Goal: Task Accomplishment & Management: Manage account settings

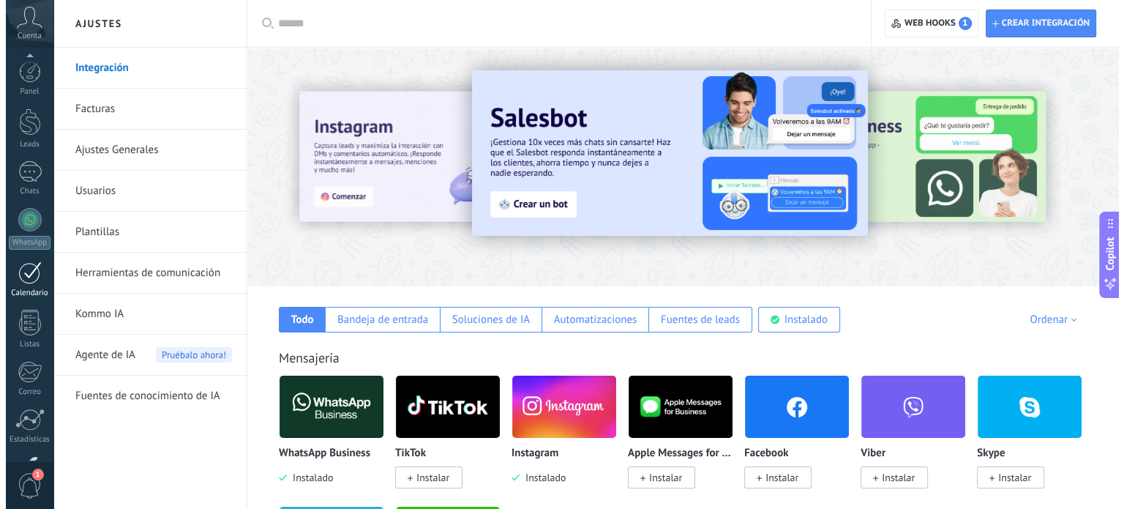
scroll to position [100, 0]
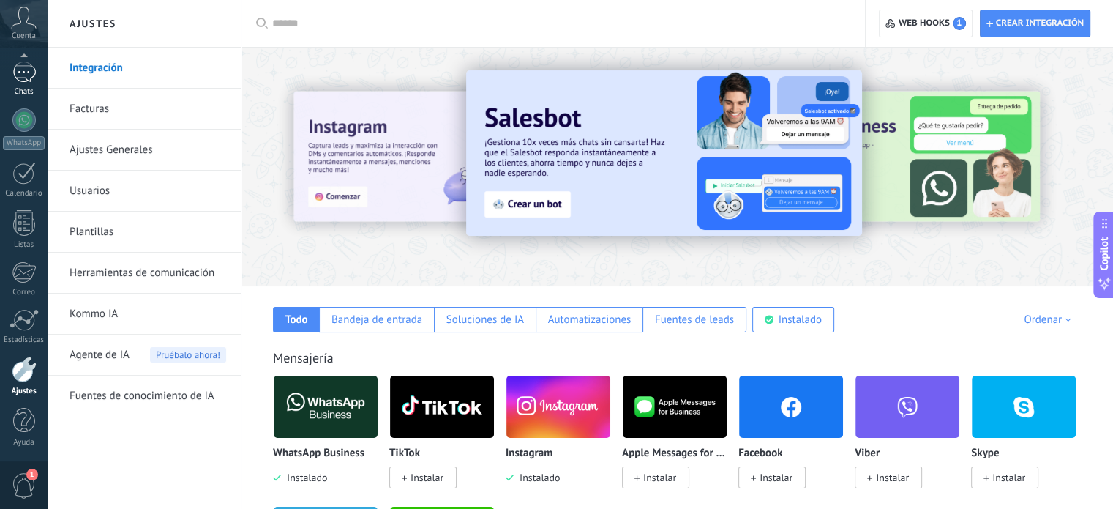
click at [26, 87] on div "Chats" at bounding box center [24, 92] width 42 height 10
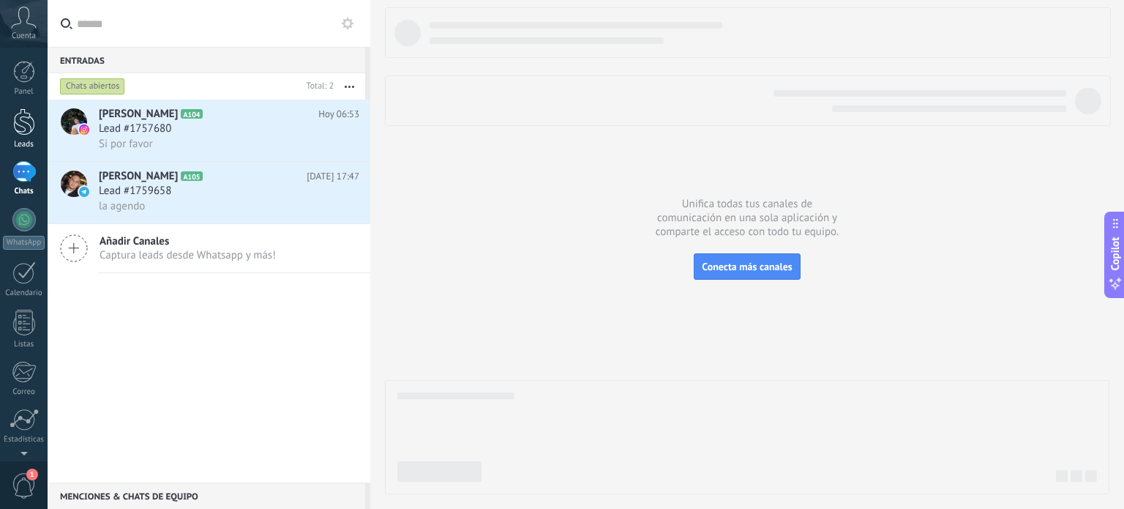
click at [23, 113] on div at bounding box center [24, 121] width 22 height 27
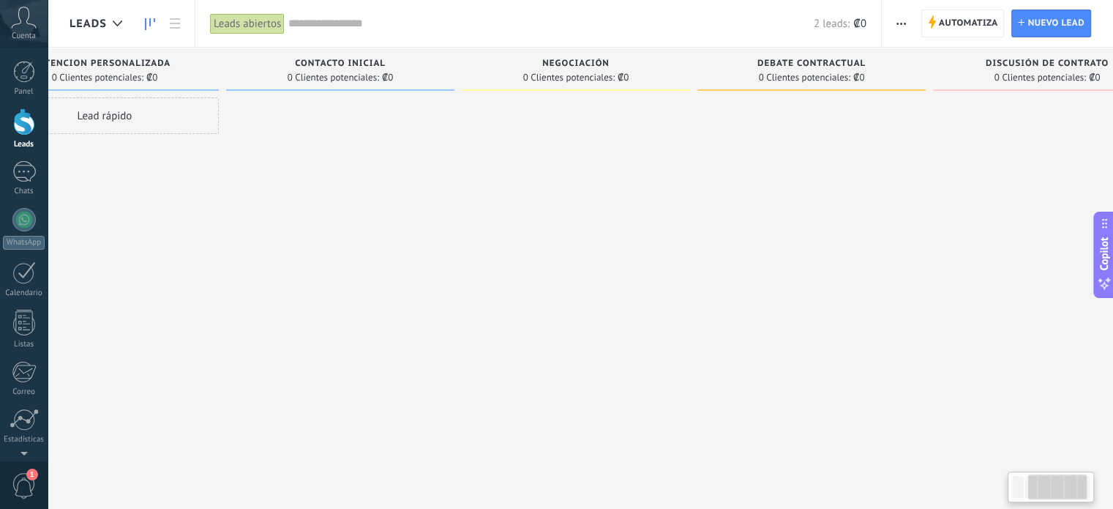
scroll to position [0, 392]
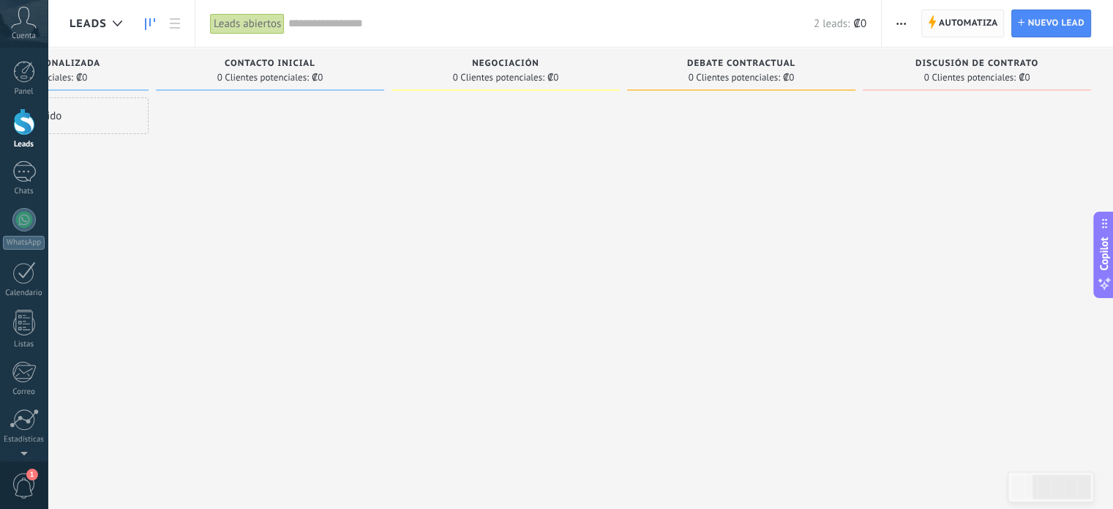
click at [963, 31] on span "Automatiza" at bounding box center [968, 23] width 59 height 26
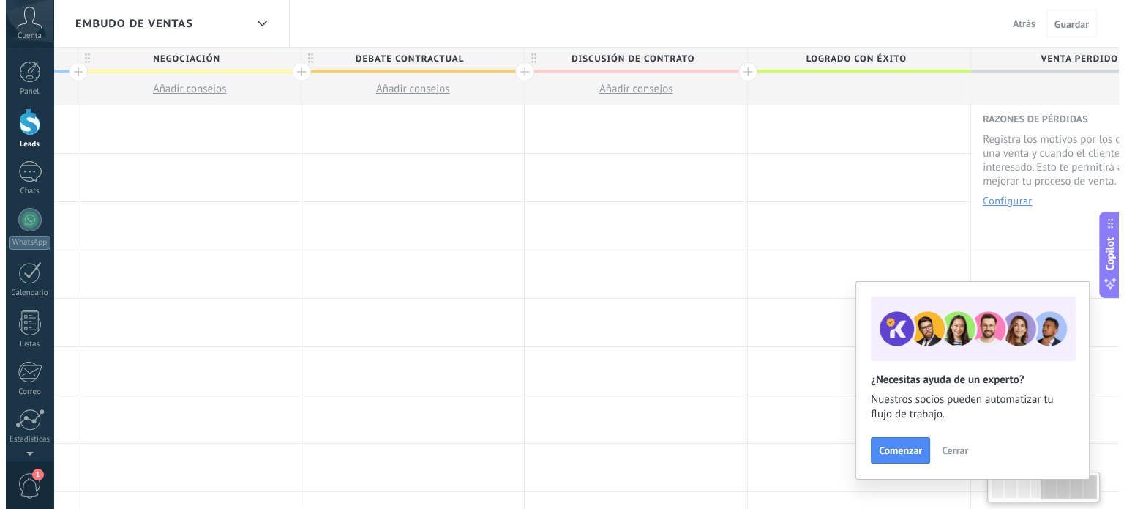
scroll to position [0, 955]
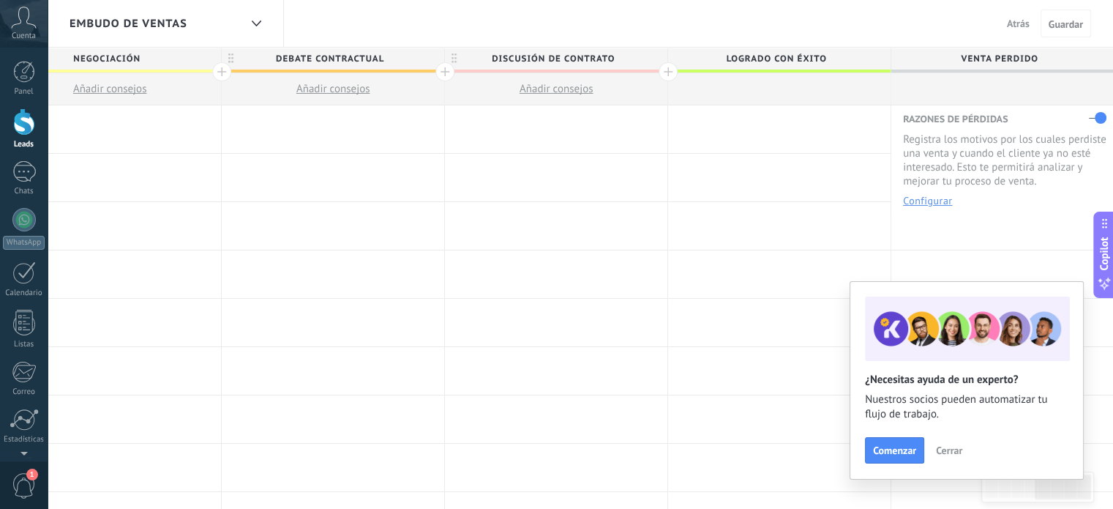
click at [542, 61] on span "Discusión de contrato" at bounding box center [552, 59] width 215 height 23
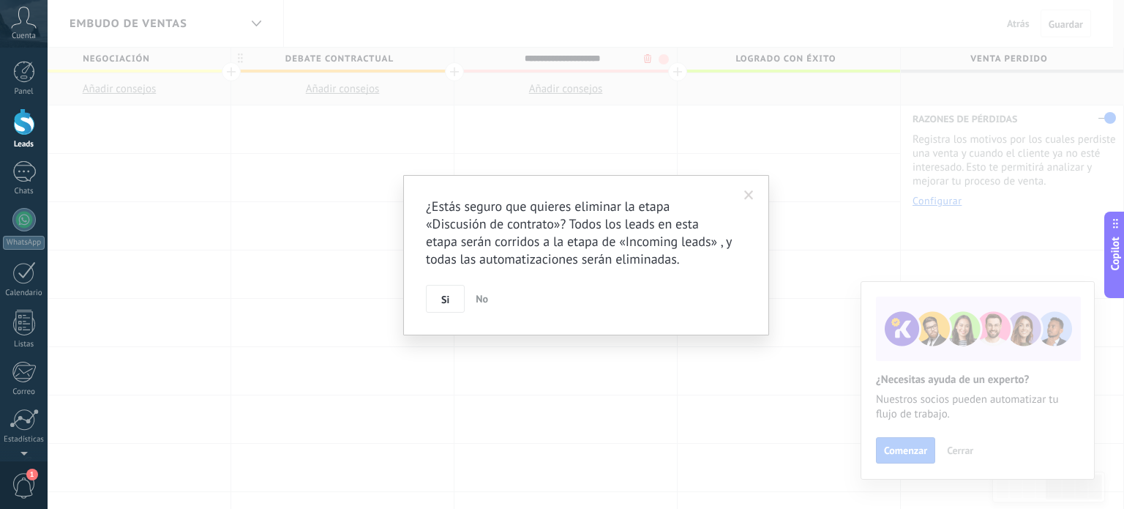
click at [636, 58] on body ".abccls-1,.abccls-2{fill-rule:evenodd}.abccls-2{fill:#fff} .abfcls-1{fill:none}…" at bounding box center [562, 254] width 1124 height 509
click at [444, 298] on span "Si" at bounding box center [445, 299] width 8 height 10
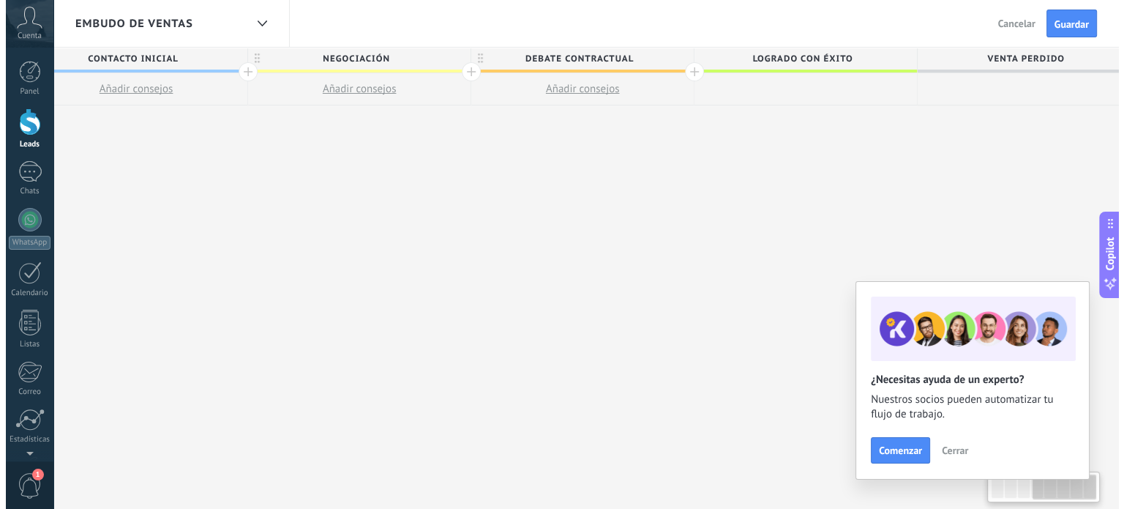
scroll to position [0, 721]
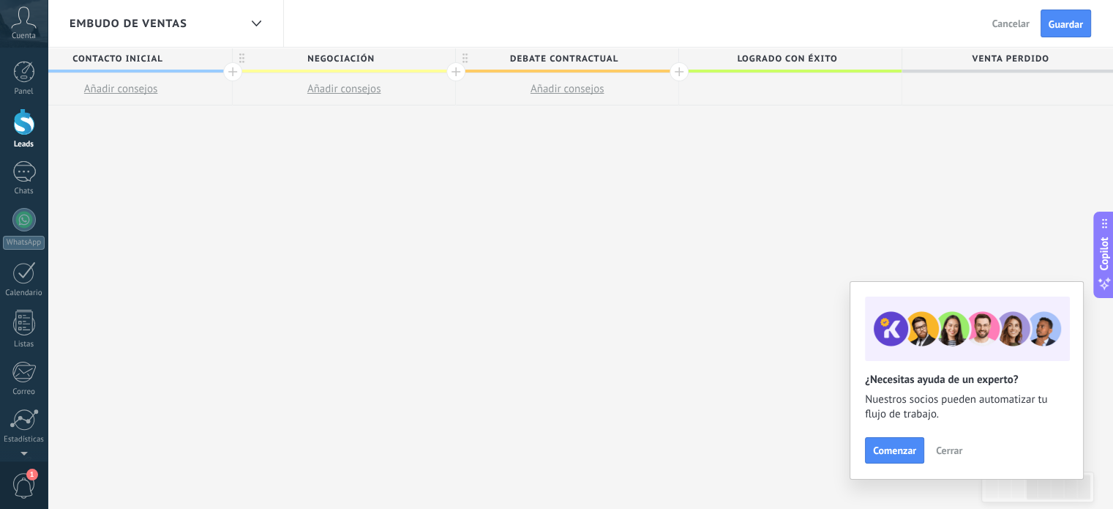
click at [650, 60] on span "Debate contractual" at bounding box center [563, 59] width 215 height 23
type input "*"
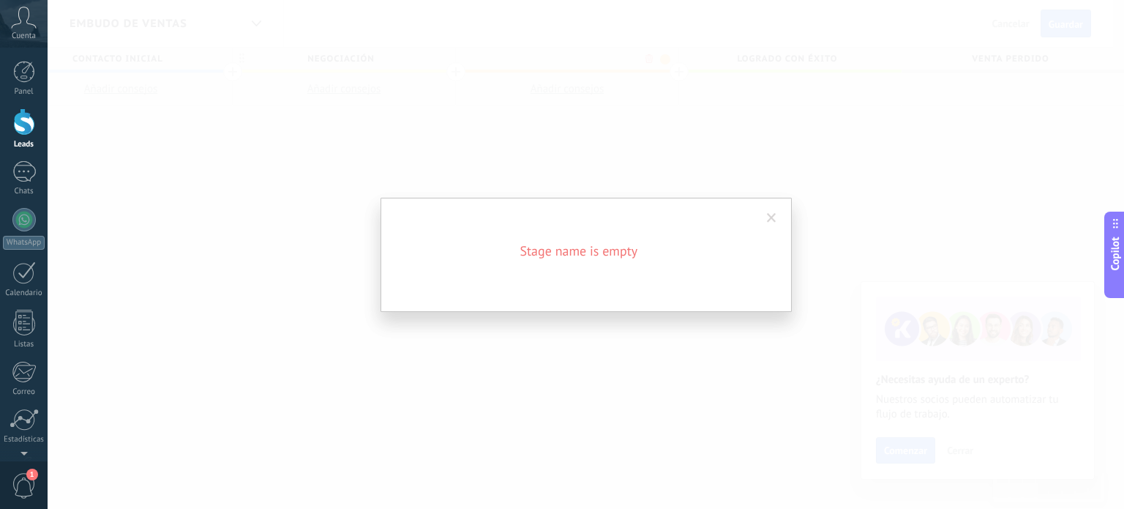
click at [773, 213] on span at bounding box center [772, 218] width 10 height 10
click at [778, 217] on span at bounding box center [772, 218] width 24 height 25
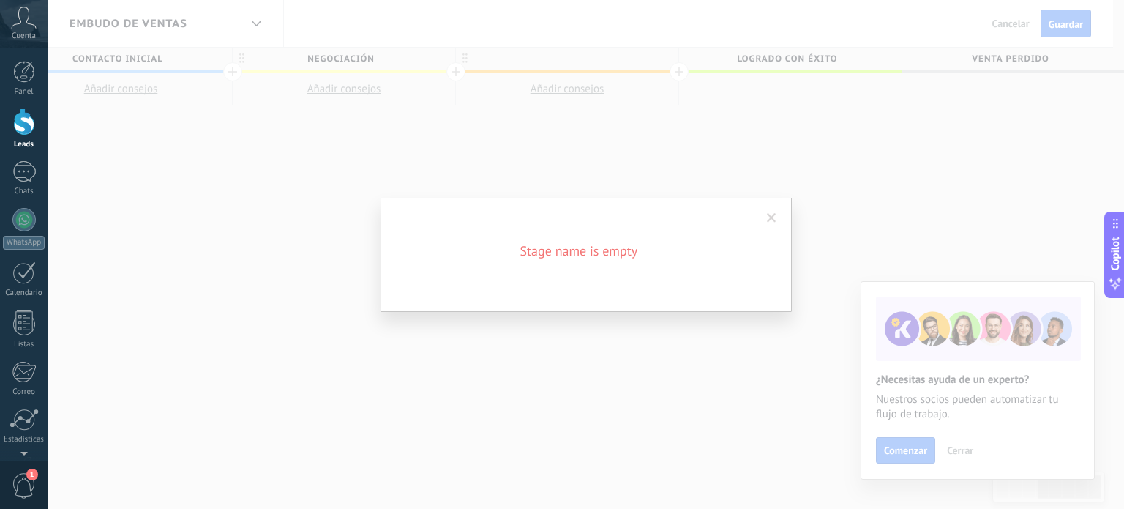
click at [771, 217] on span at bounding box center [772, 218] width 10 height 10
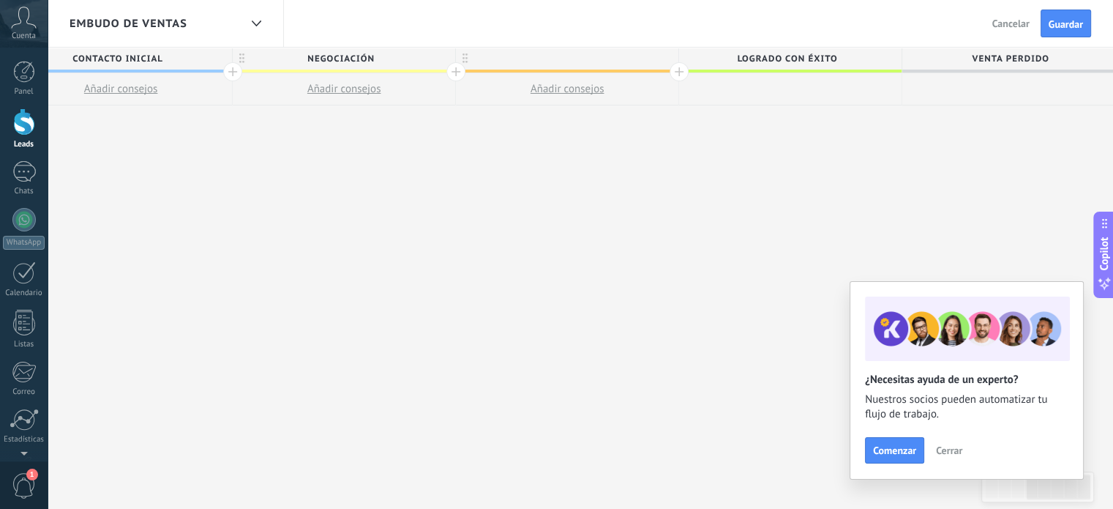
click at [632, 65] on div at bounding box center [567, 59] width 222 height 22
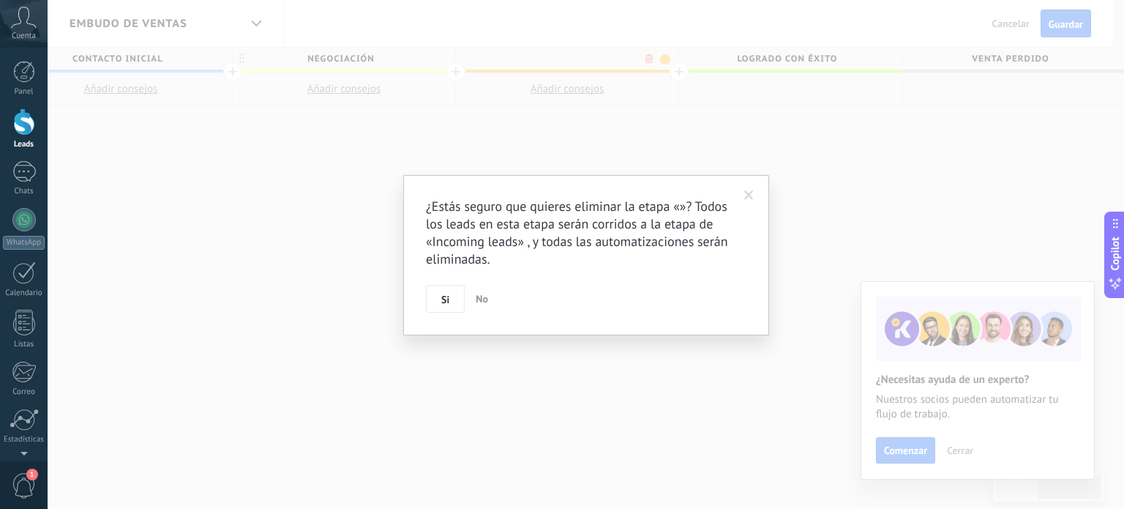
click at [653, 64] on body ".abccls-1,.abccls-2{fill-rule:evenodd}.abccls-2{fill:#fff} .abfcls-1{fill:none}…" at bounding box center [562, 254] width 1124 height 509
click at [438, 298] on button "Si" at bounding box center [445, 299] width 39 height 28
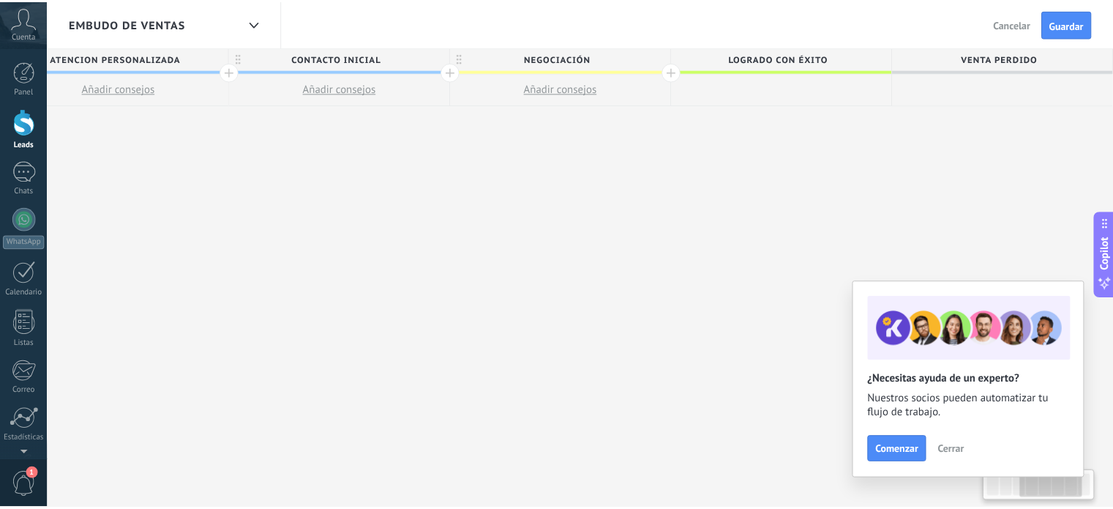
scroll to position [0, 498]
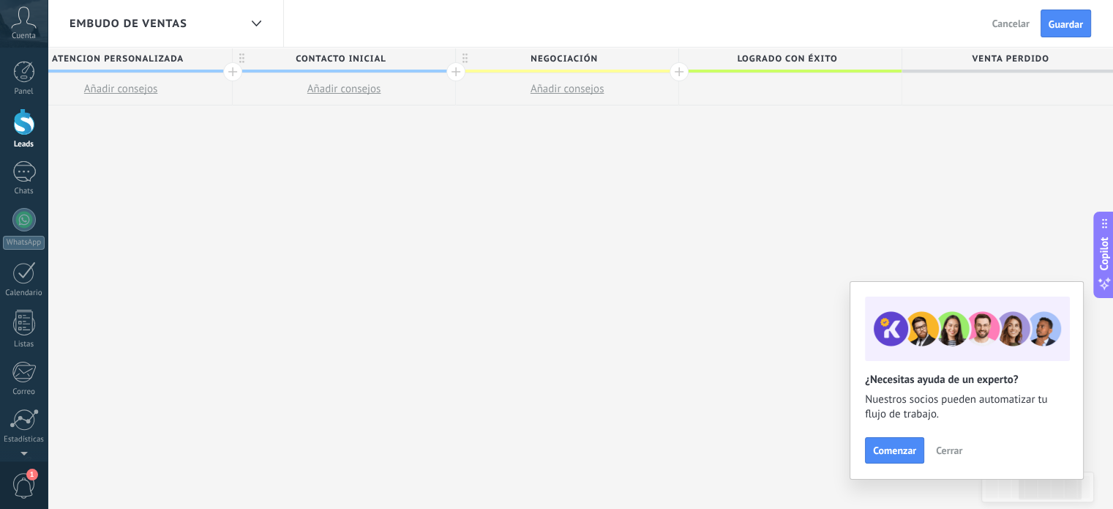
click at [803, 61] on span "Logrado con éxito" at bounding box center [786, 59] width 215 height 23
click at [803, 61] on input "**********" at bounding box center [787, 59] width 194 height 22
type input "********"
click at [1079, 21] on span "Guardar" at bounding box center [1066, 24] width 34 height 10
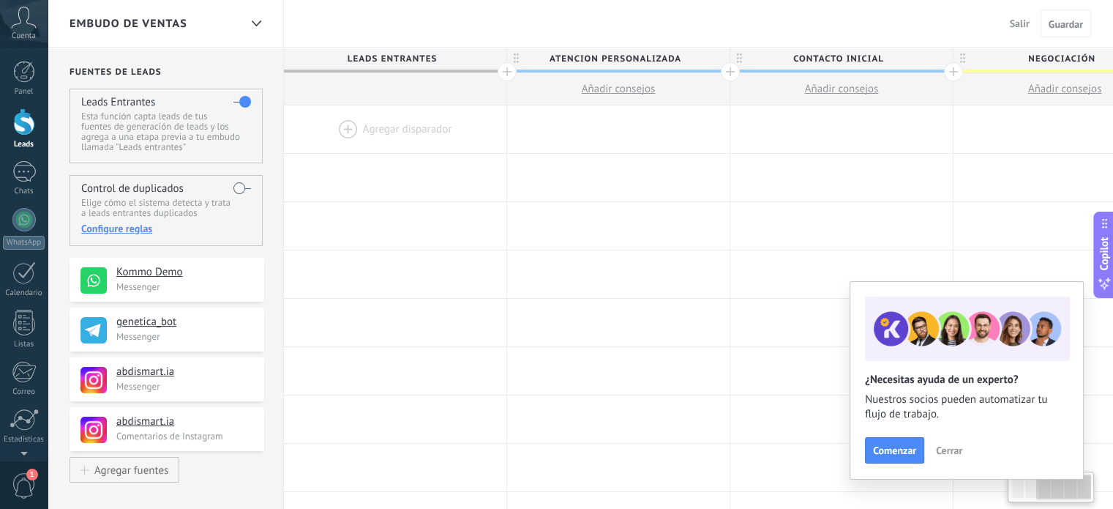
scroll to position [0, 498]
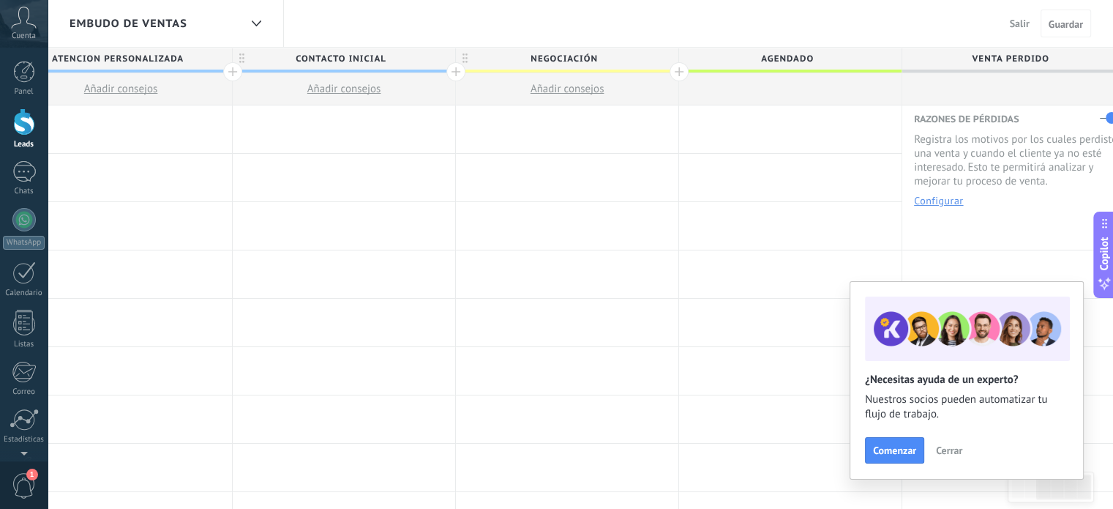
click at [1019, 22] on span "Salir" at bounding box center [1020, 23] width 20 height 13
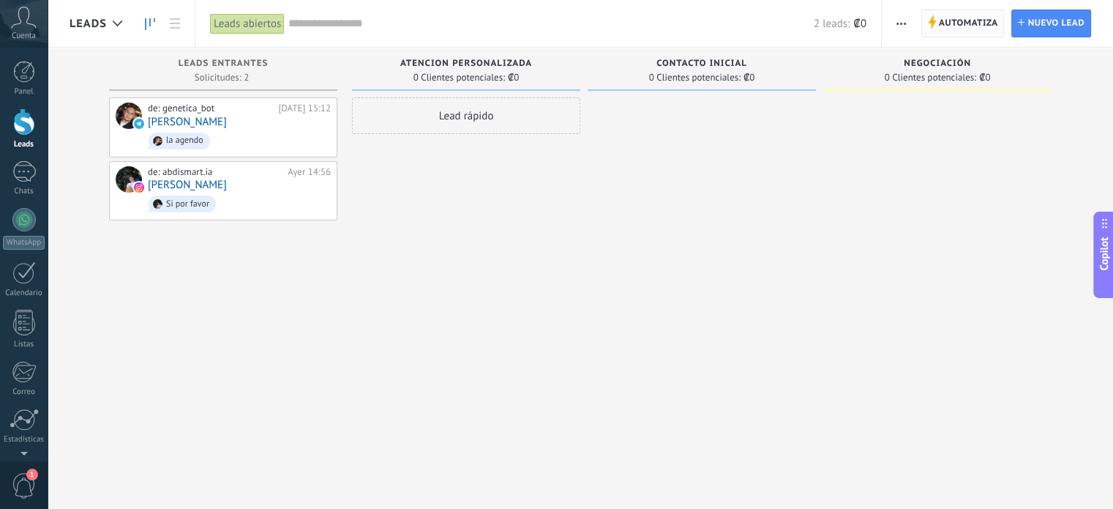
click at [958, 20] on span "Automatiza" at bounding box center [968, 23] width 59 height 26
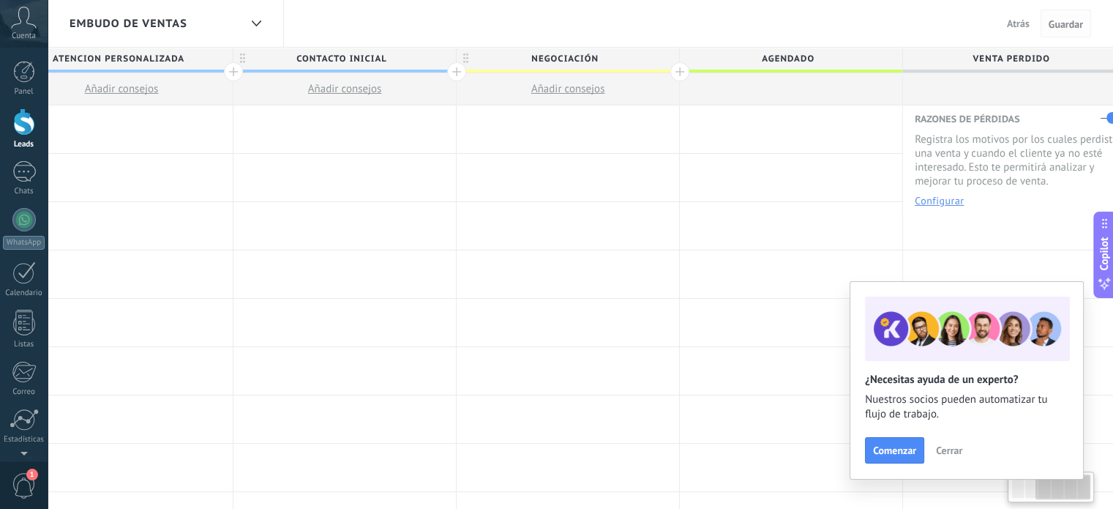
scroll to position [0, 498]
click at [1019, 27] on span "Atrás" at bounding box center [1018, 23] width 23 height 13
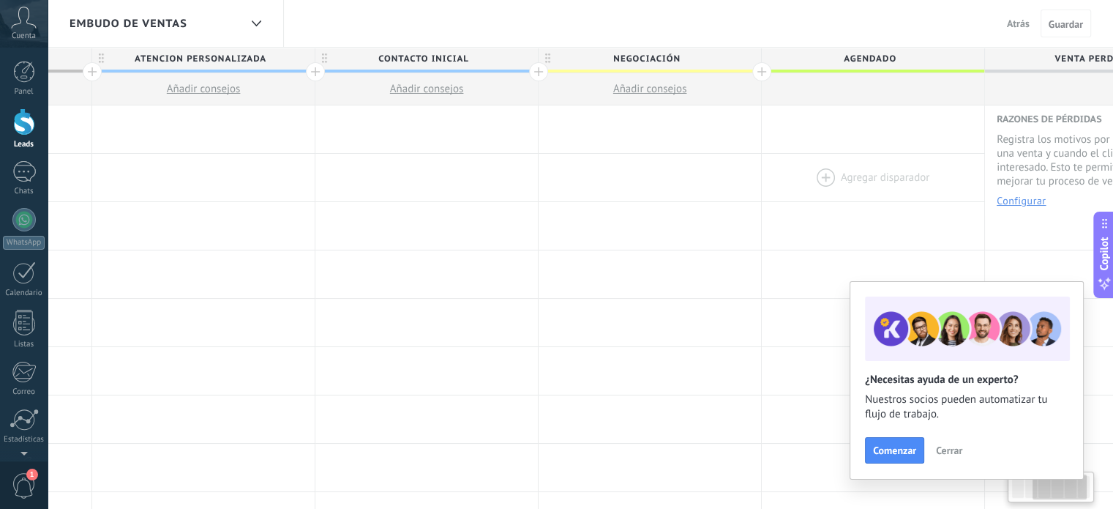
scroll to position [0, 417]
drag, startPoint x: 1060, startPoint y: 24, endPoint x: 1022, endPoint y: 20, distance: 38.3
click at [1022, 20] on div "Atrás Cancelar Guardar" at bounding box center [1046, 24] width 90 height 28
click at [1022, 20] on span "Atrás" at bounding box center [1018, 23] width 23 height 13
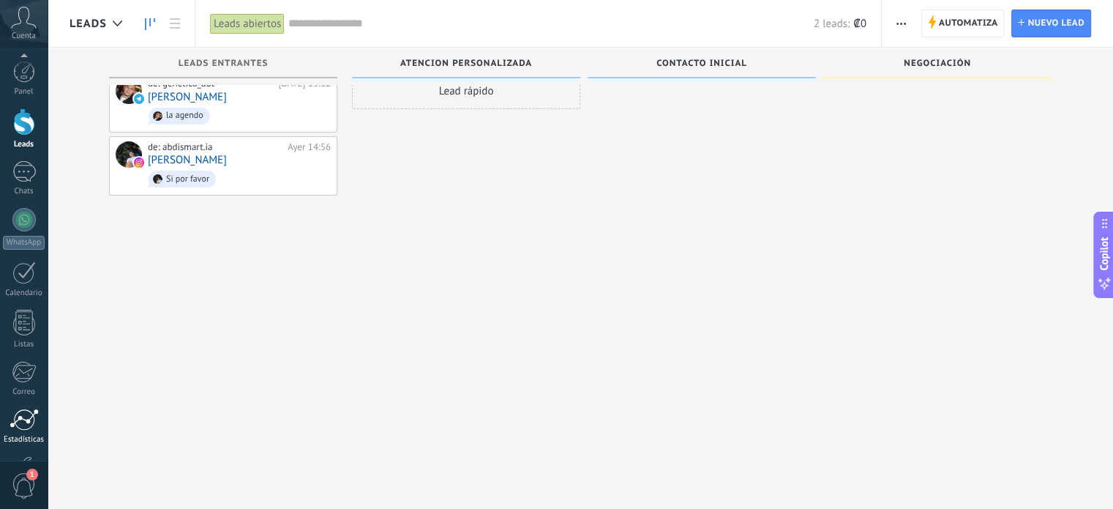
scroll to position [100, 0]
click at [24, 386] on div "Ajustes" at bounding box center [24, 391] width 42 height 10
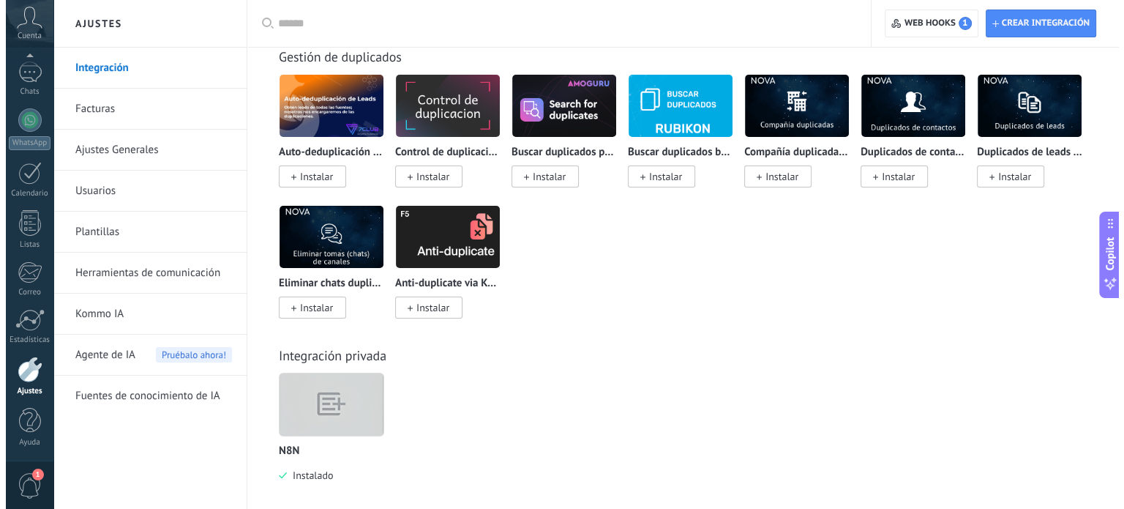
scroll to position [5444, 0]
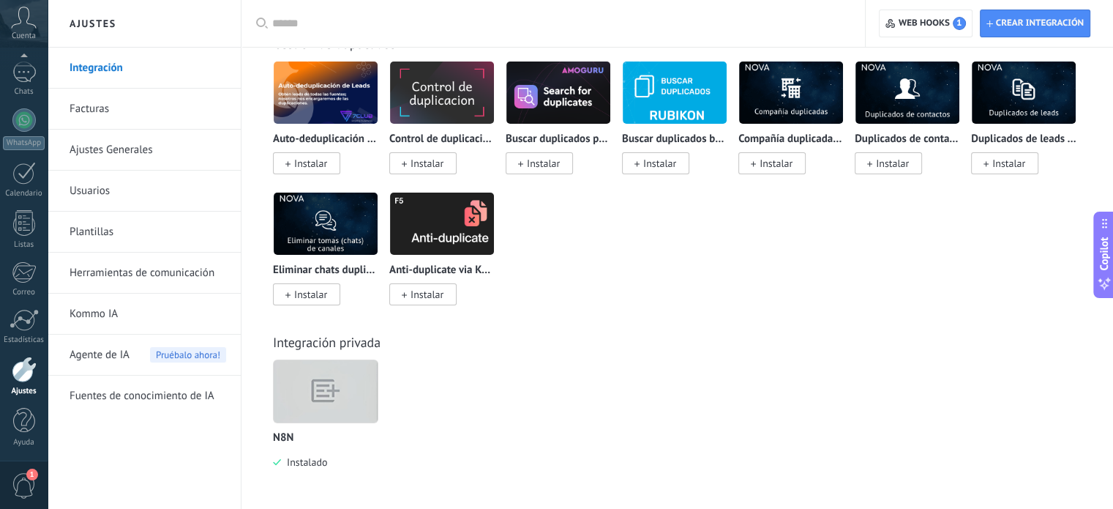
click at [304, 394] on img at bounding box center [326, 391] width 104 height 80
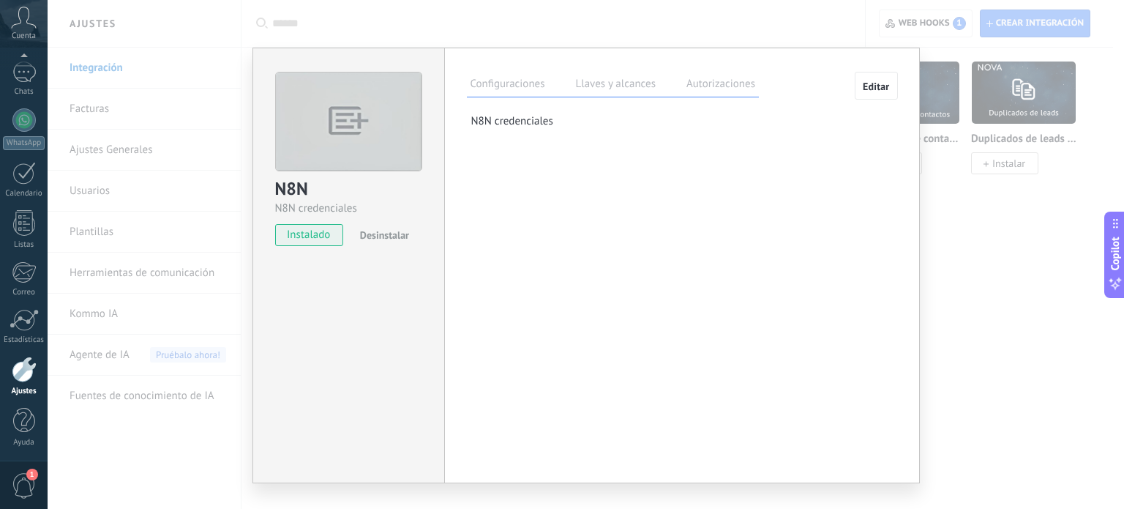
click at [609, 77] on label "Llaves y alcances" at bounding box center [615, 85] width 87 height 21
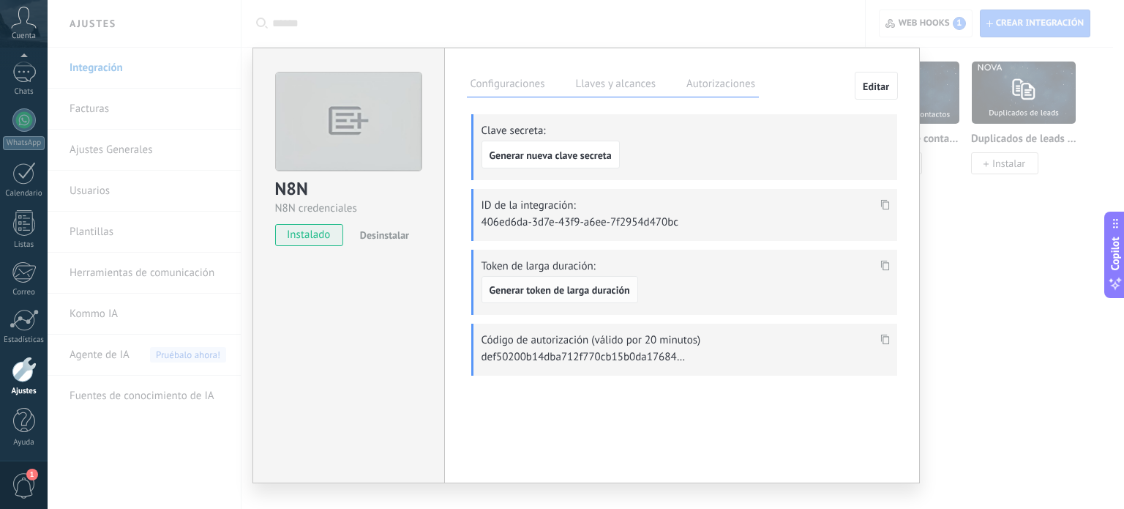
click at [563, 290] on span "Generar token de larga duración" at bounding box center [560, 290] width 141 height 10
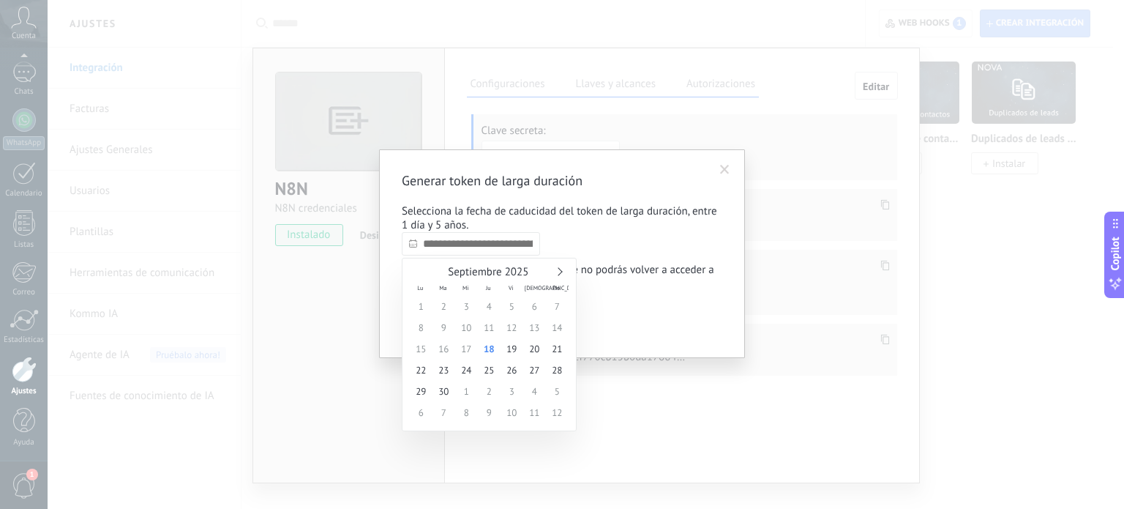
click at [465, 238] on input "text" at bounding box center [471, 243] width 138 height 23
click at [555, 271] on link at bounding box center [558, 271] width 8 height 8
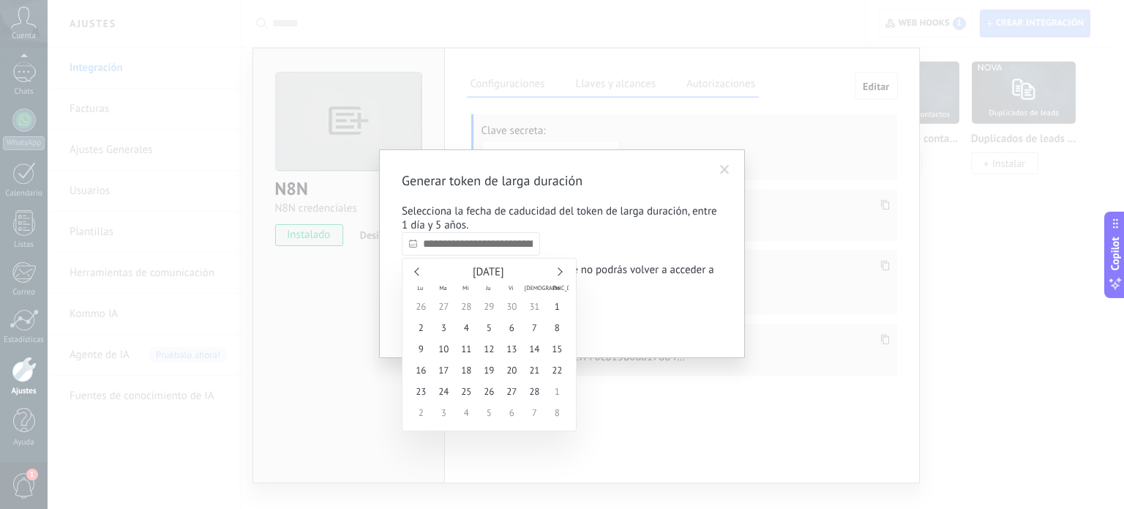
click at [555, 271] on link at bounding box center [558, 271] width 8 height 8
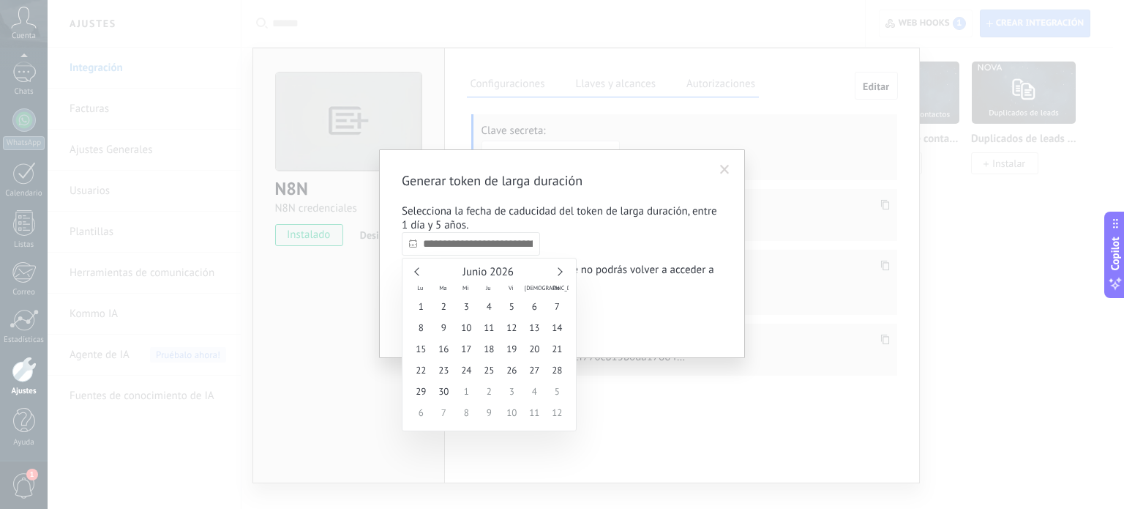
click at [555, 271] on link at bounding box center [558, 271] width 8 height 8
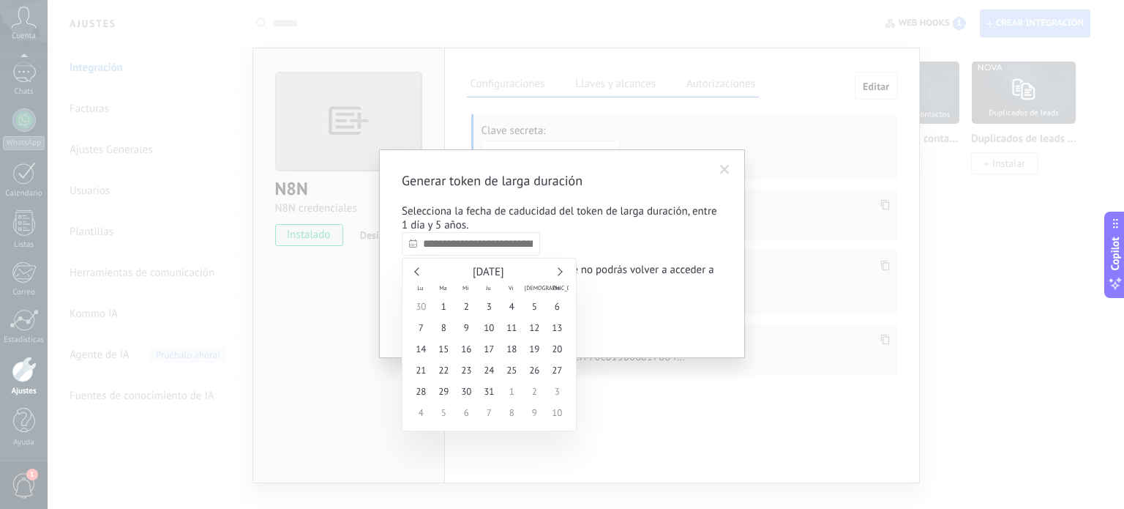
click at [555, 271] on link at bounding box center [558, 271] width 8 height 8
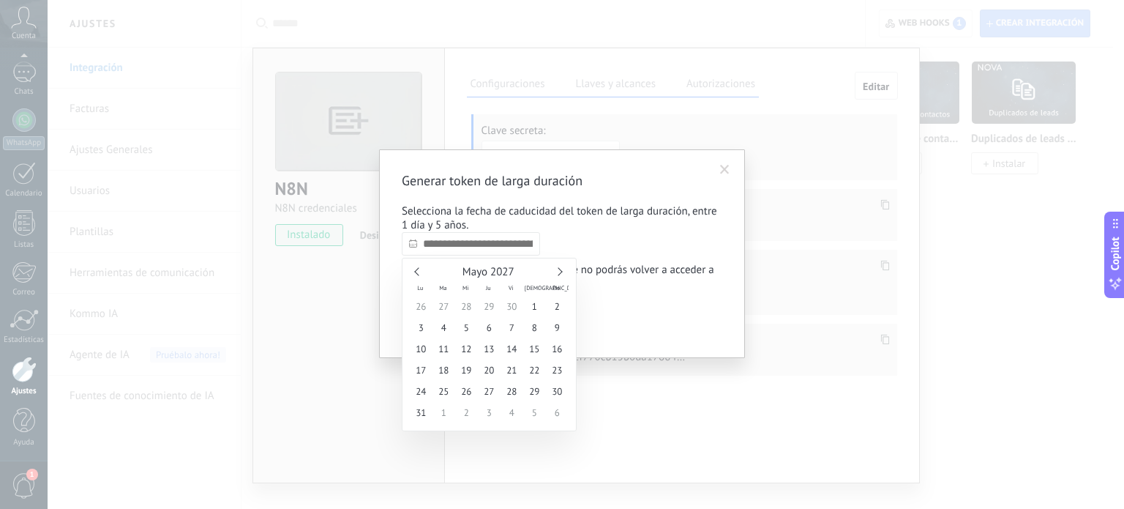
click at [555, 271] on link at bounding box center [558, 271] width 8 height 8
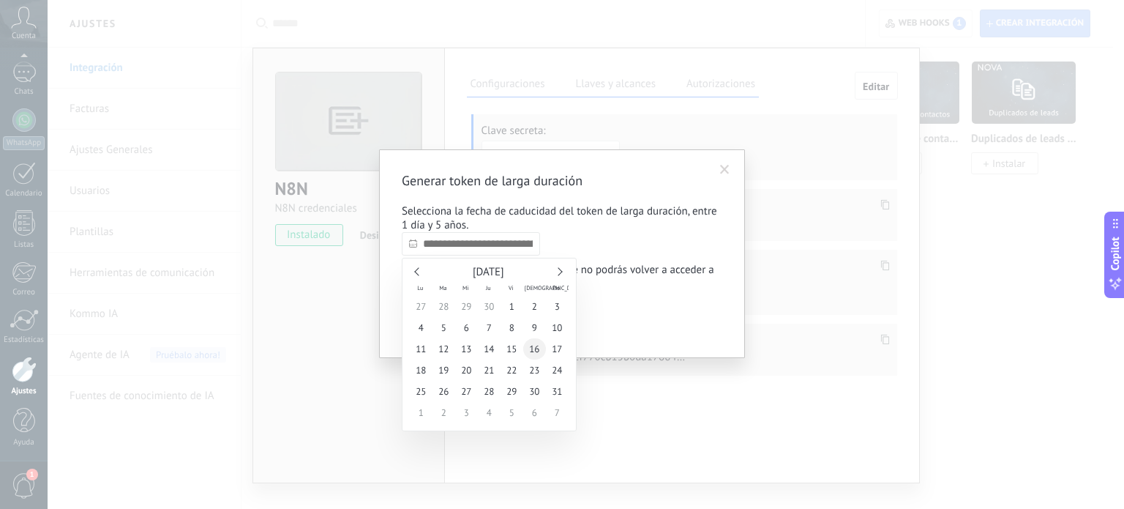
drag, startPoint x: 555, startPoint y: 271, endPoint x: 535, endPoint y: 346, distance: 77.4
click at [535, 346] on div "Octubre 2027 Lu Ma Mi Ju Vi Sá Do 27 28 29 30 1 2 3 4 5 6 7 8 9 10 11 12 13 14 …" at bounding box center [489, 344] width 159 height 157
type input "**********"
click at [535, 346] on span "16" at bounding box center [534, 348] width 23 height 21
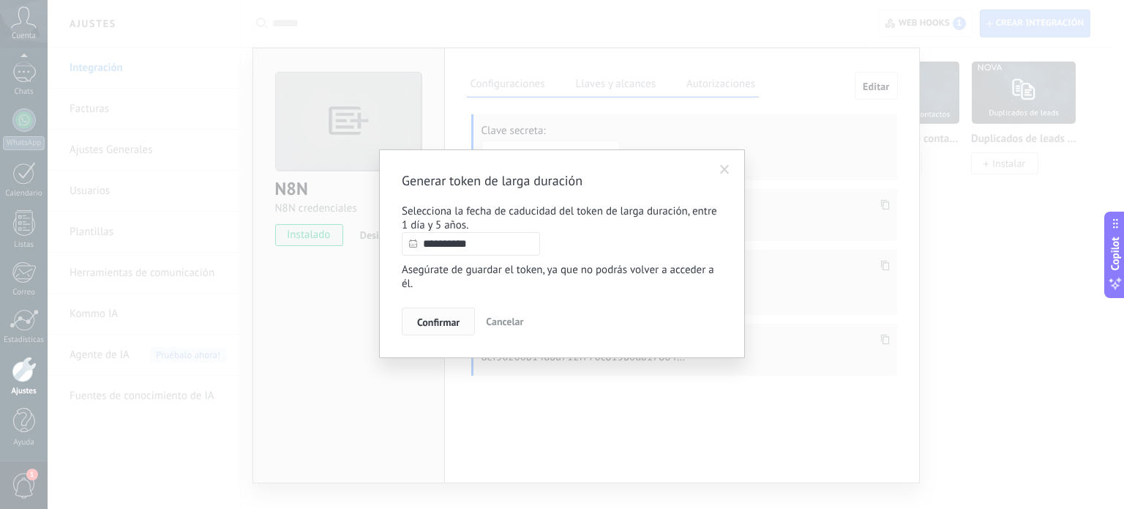
click at [462, 325] on button "Confirmar" at bounding box center [438, 321] width 73 height 28
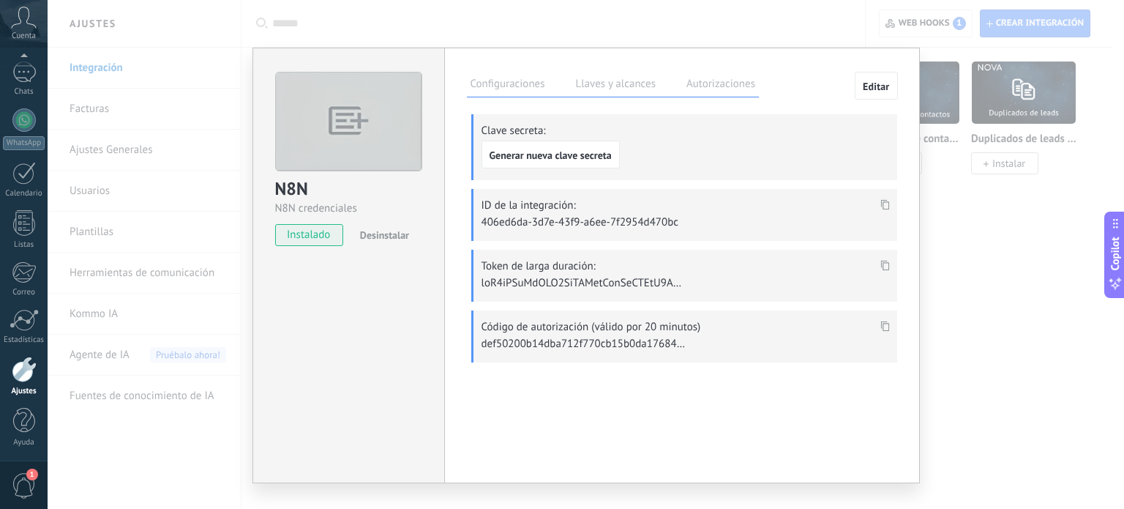
click at [884, 263] on icon at bounding box center [884, 265] width 9 height 10
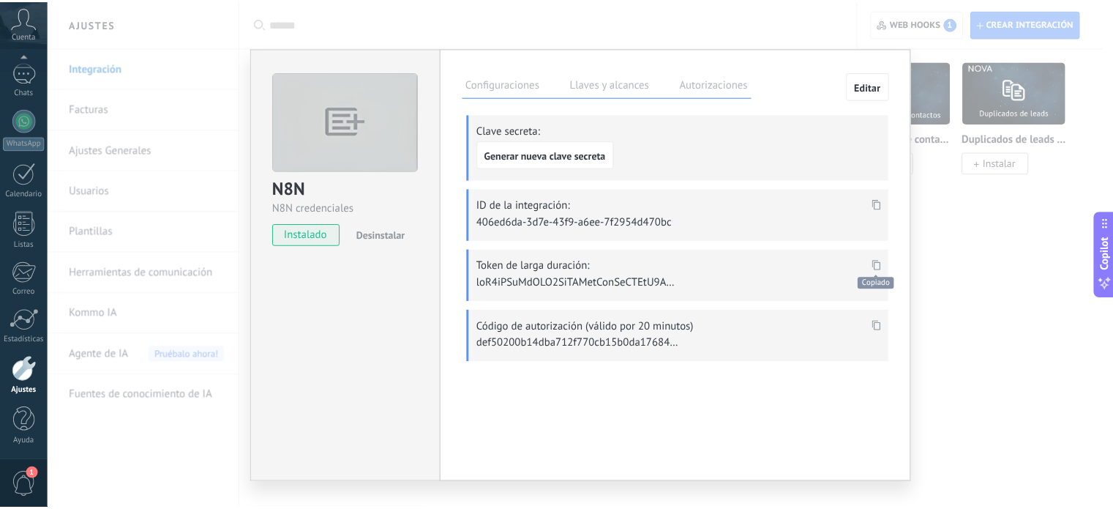
scroll to position [898, 0]
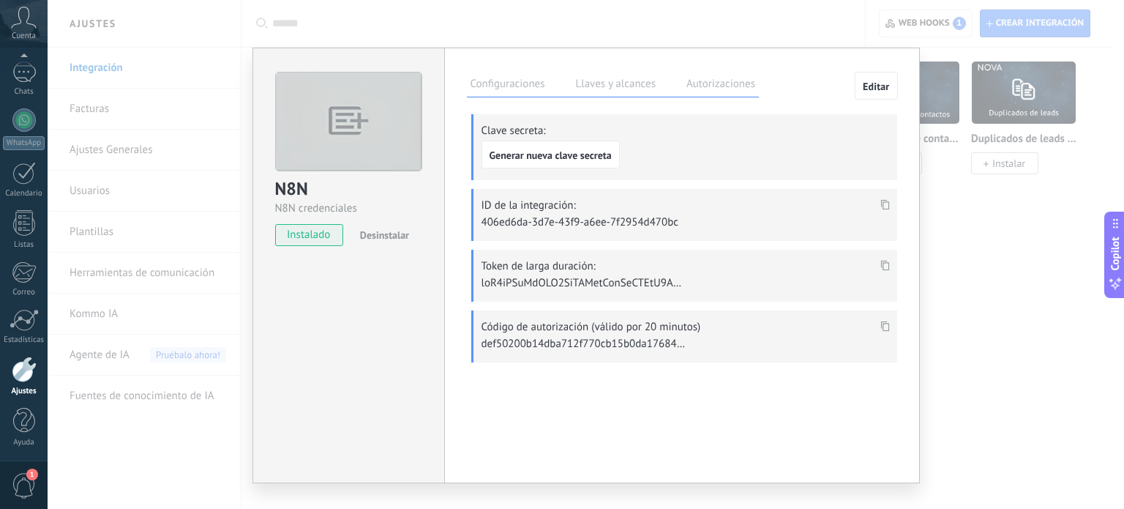
click at [841, 31] on div "N8N N8N credenciales instalado Desinstalar Configuraciones Llaves y alcances Au…" at bounding box center [586, 254] width 1076 height 509
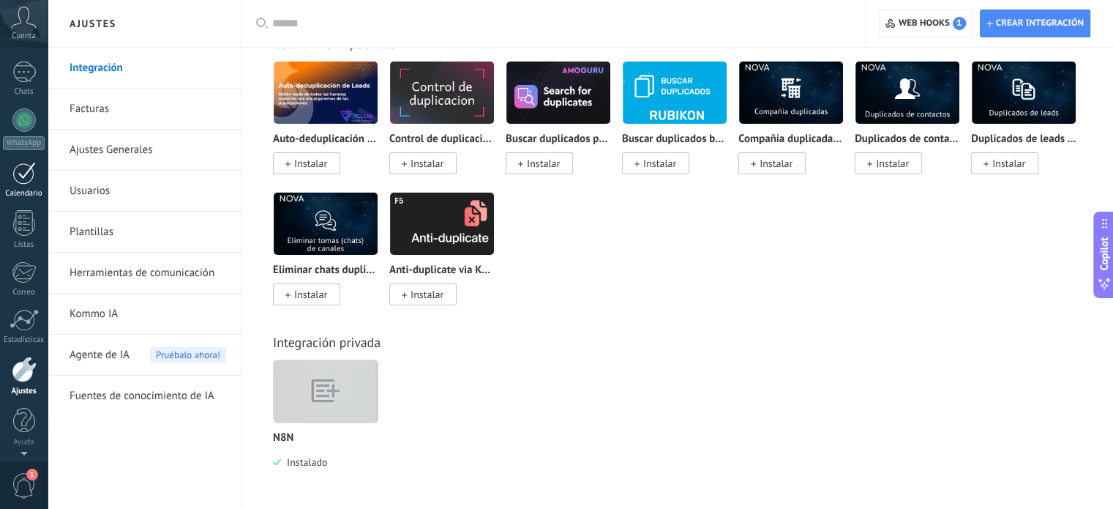
scroll to position [0, 0]
click at [22, 116] on div at bounding box center [24, 121] width 22 height 27
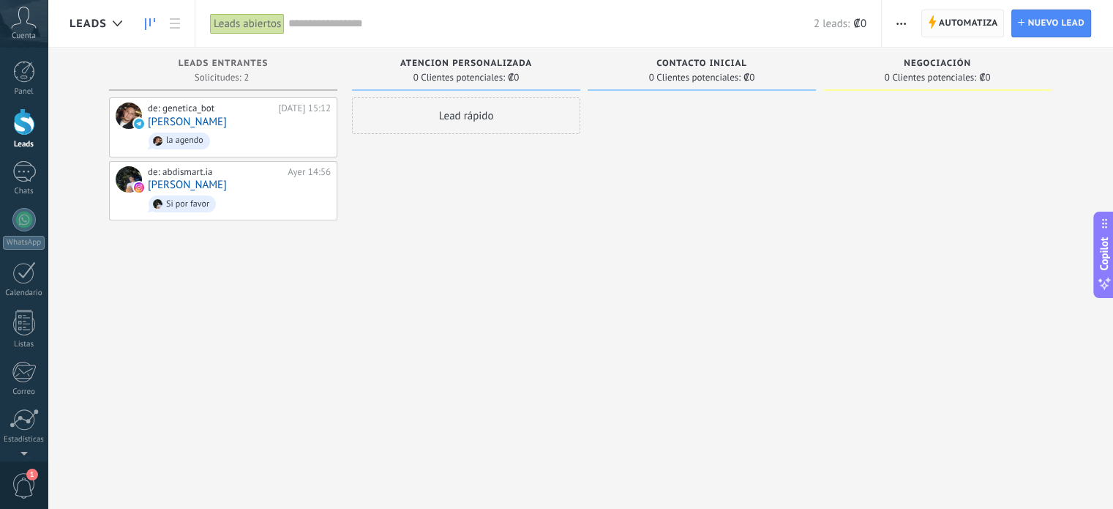
click at [983, 27] on span "Automatiza" at bounding box center [968, 23] width 59 height 26
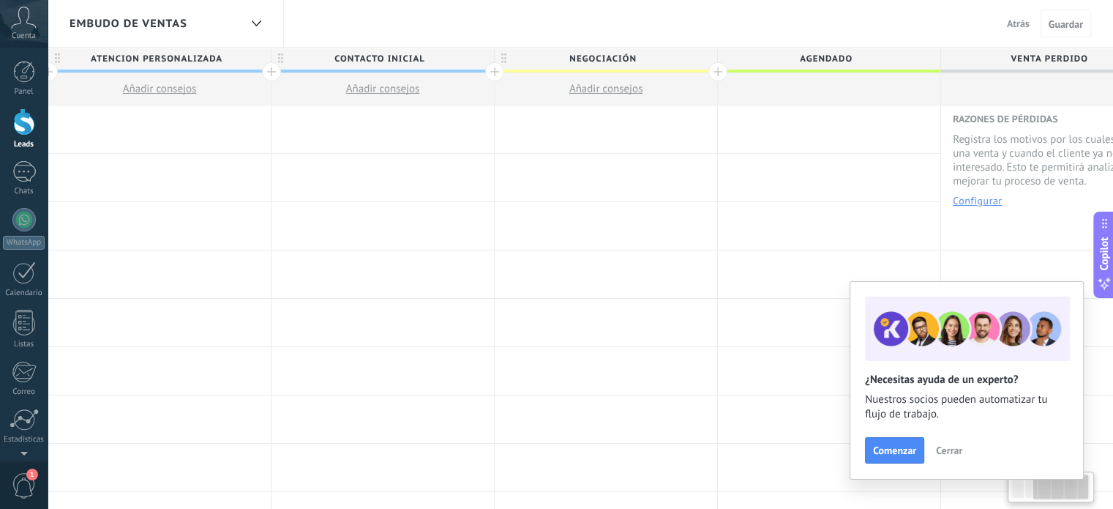
scroll to position [0, 509]
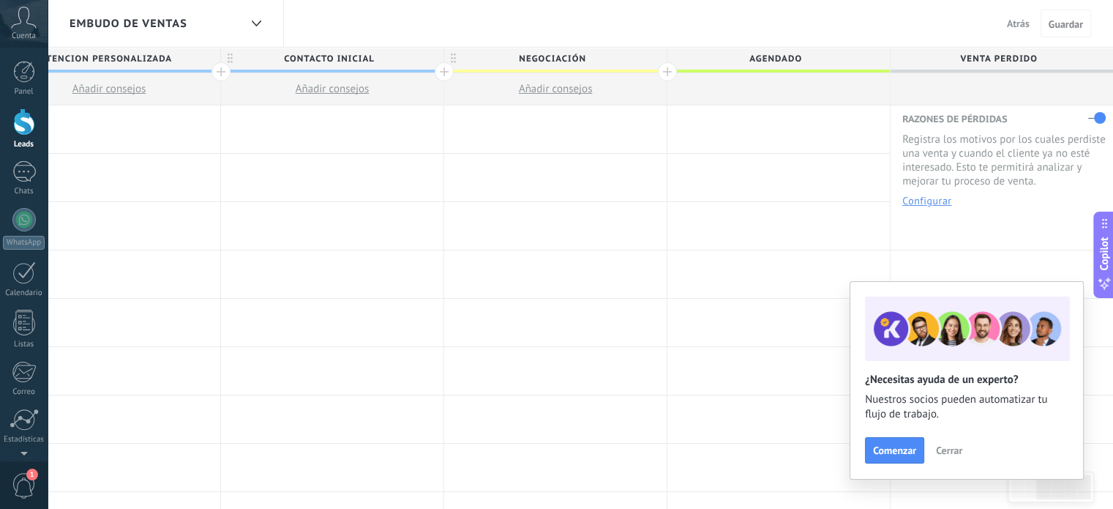
click at [1018, 20] on span "Atrás" at bounding box center [1018, 23] width 23 height 13
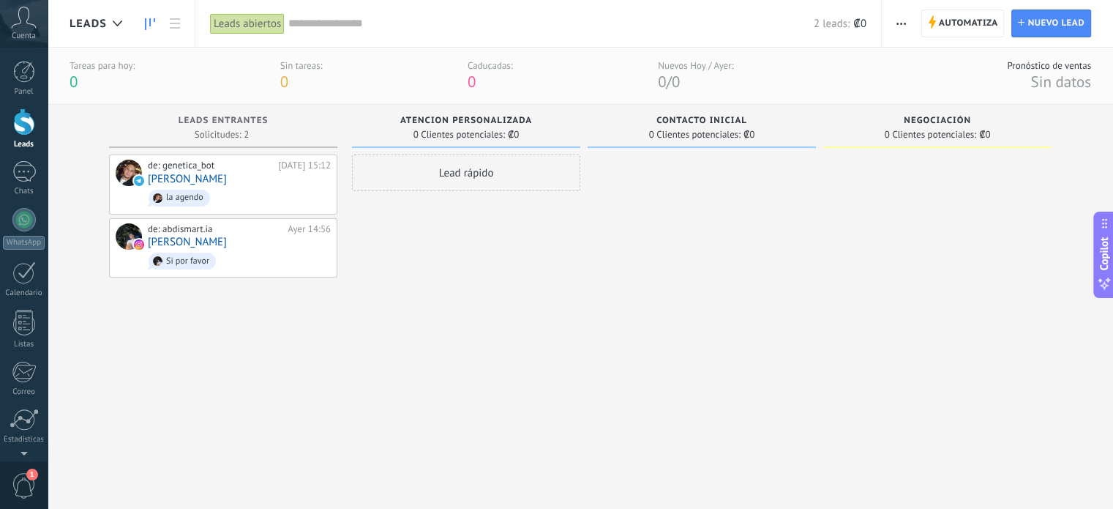
scroll to position [1, 0]
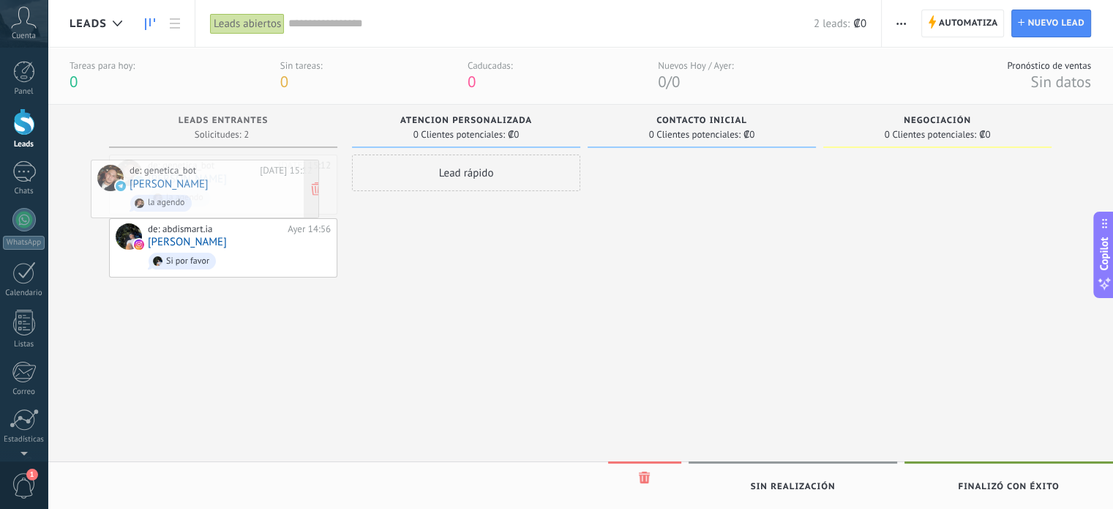
drag, startPoint x: 247, startPoint y: 177, endPoint x: 229, endPoint y: 182, distance: 18.3
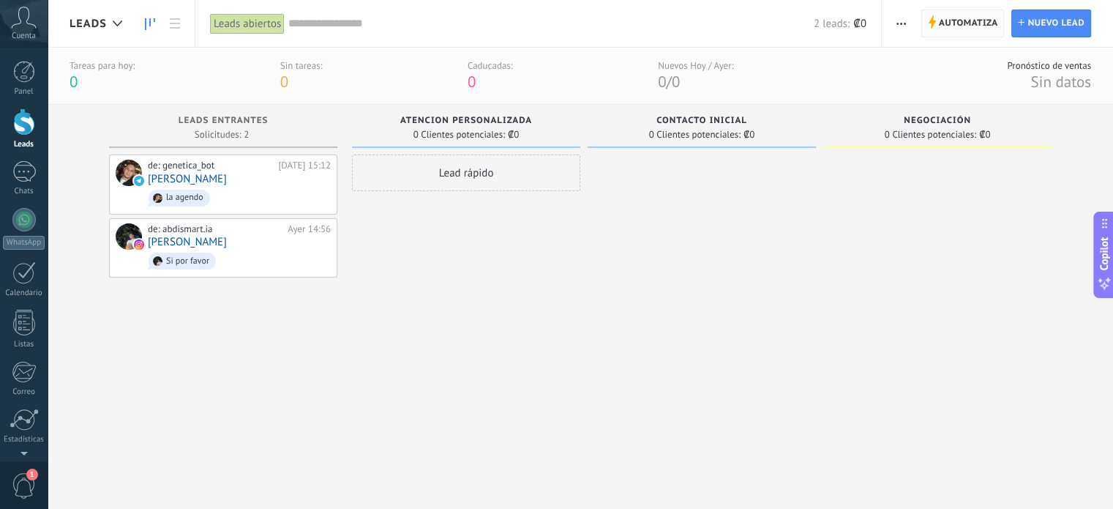
click at [977, 26] on span "Automatiza" at bounding box center [968, 23] width 59 height 26
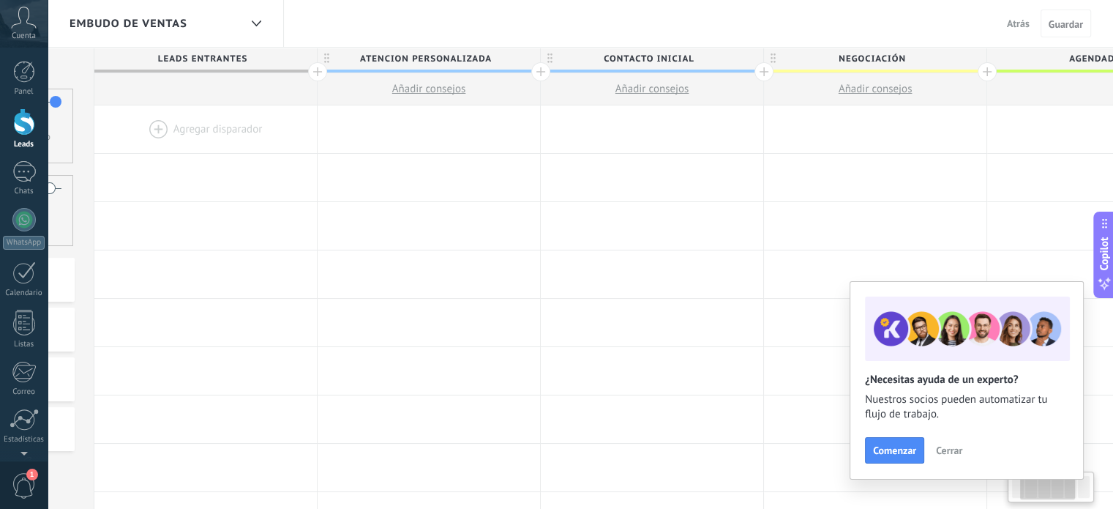
scroll to position [0, 196]
click at [820, 70] on span "Negociación" at bounding box center [864, 59] width 215 height 23
click at [858, 55] on input "**********" at bounding box center [865, 59] width 194 height 22
drag, startPoint x: 937, startPoint y: 75, endPoint x: 746, endPoint y: 67, distance: 190.5
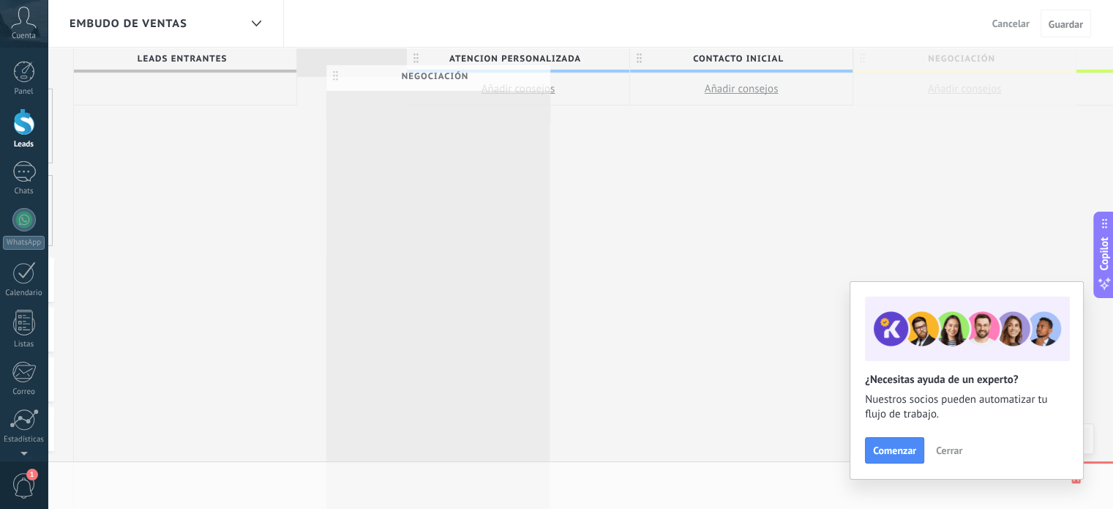
drag, startPoint x: 767, startPoint y: 55, endPoint x: 351, endPoint y: 72, distance: 416.8
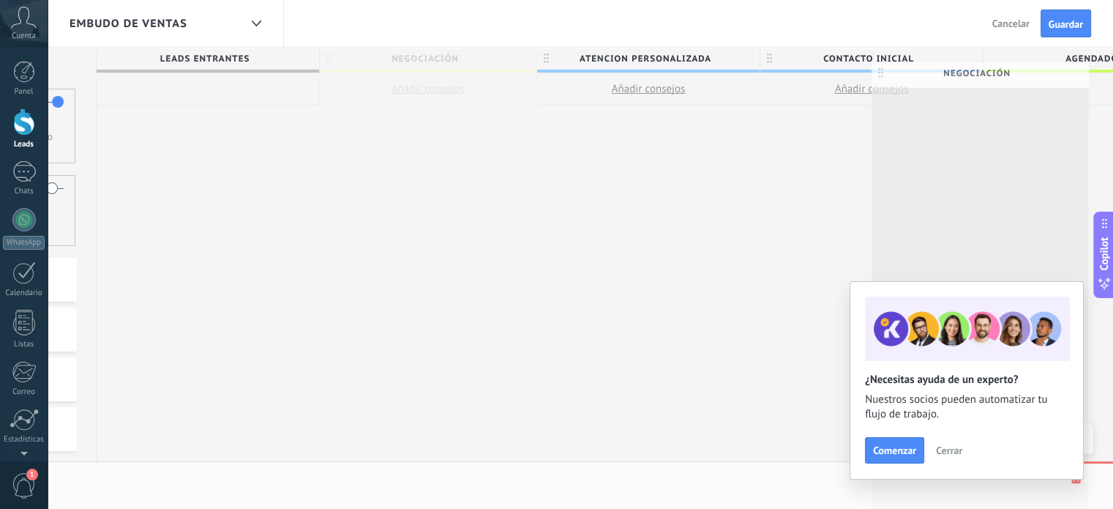
scroll to position [0, 198]
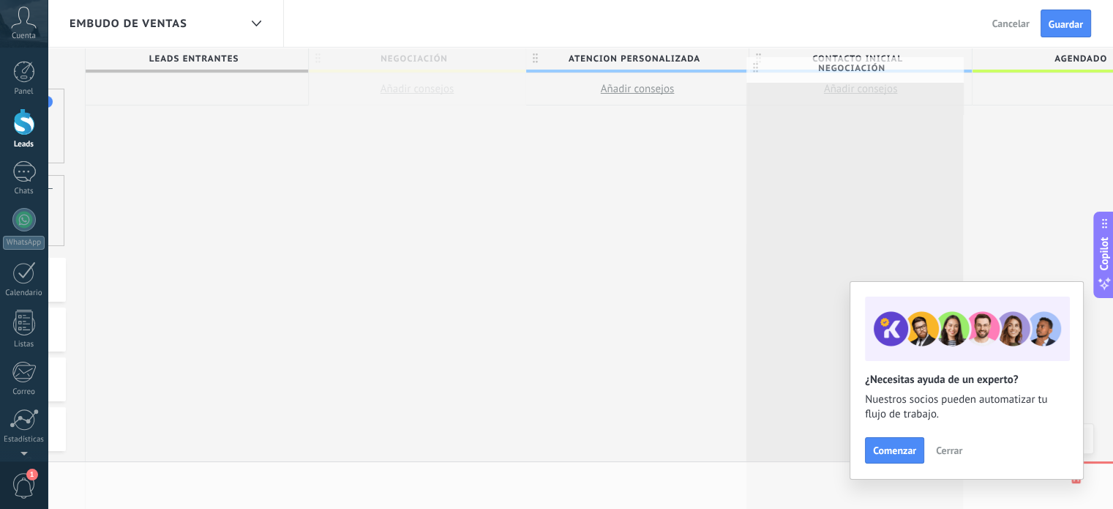
drag, startPoint x: 516, startPoint y: 58, endPoint x: 755, endPoint y: 67, distance: 239.5
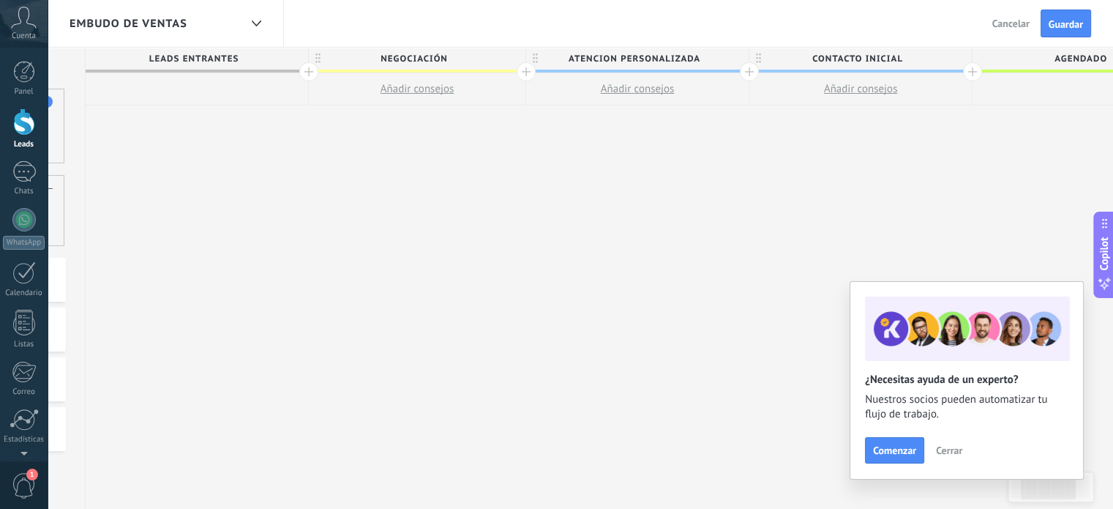
scroll to position [0, 184]
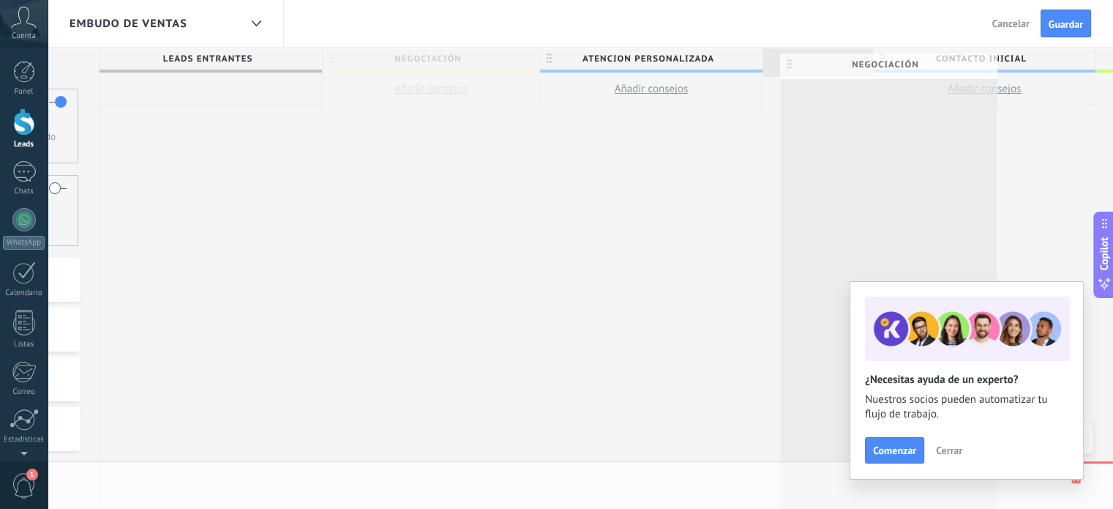
drag, startPoint x: 319, startPoint y: 57, endPoint x: 776, endPoint y: 63, distance: 457.4
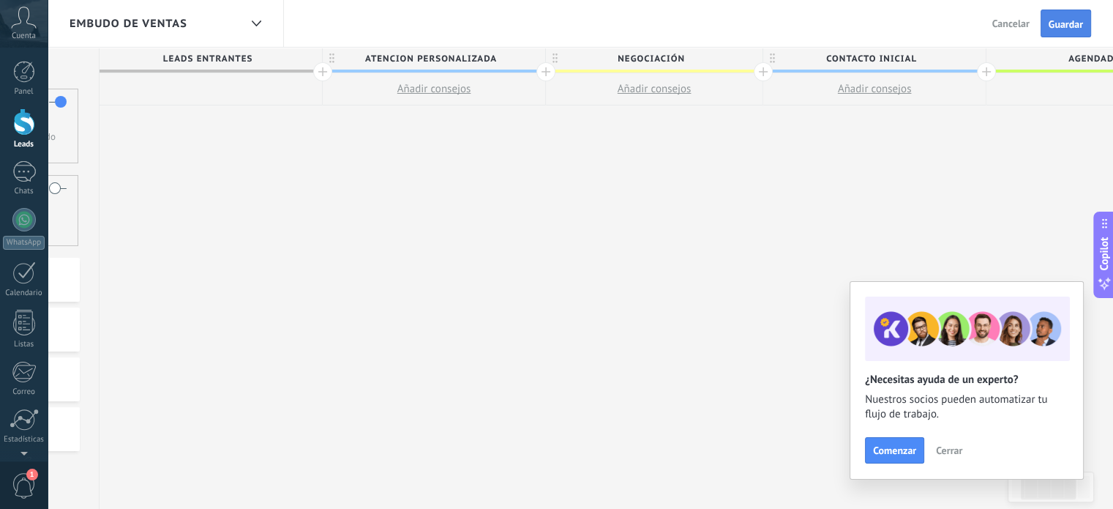
click at [1074, 20] on span "Guardar" at bounding box center [1066, 24] width 34 height 10
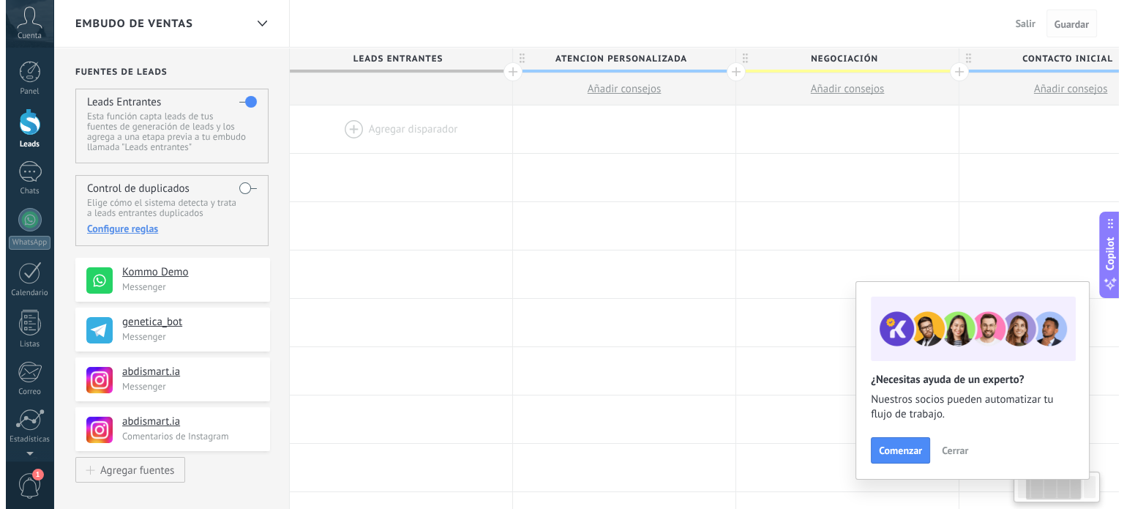
scroll to position [0, 184]
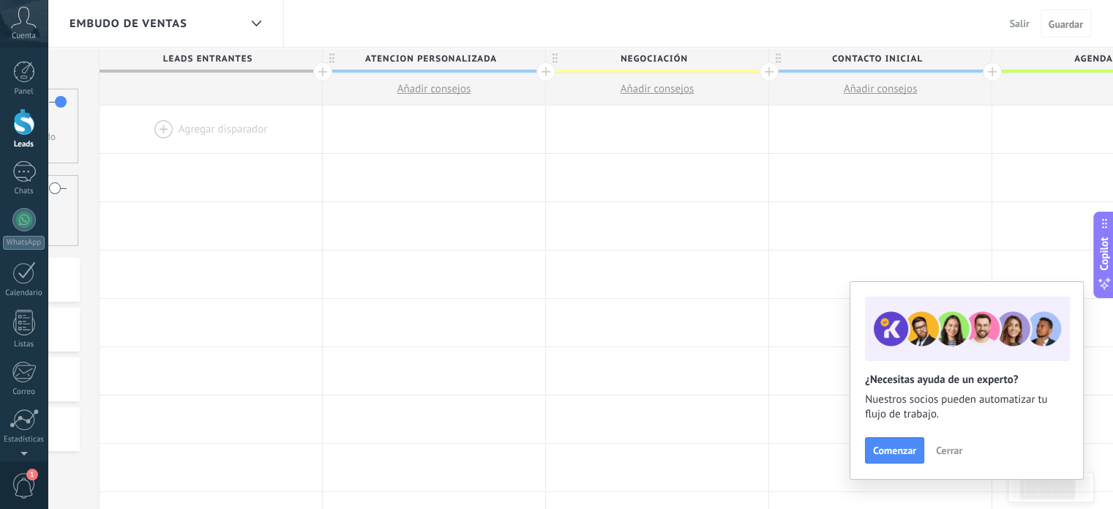
click at [1020, 26] on span "Salir" at bounding box center [1020, 23] width 20 height 13
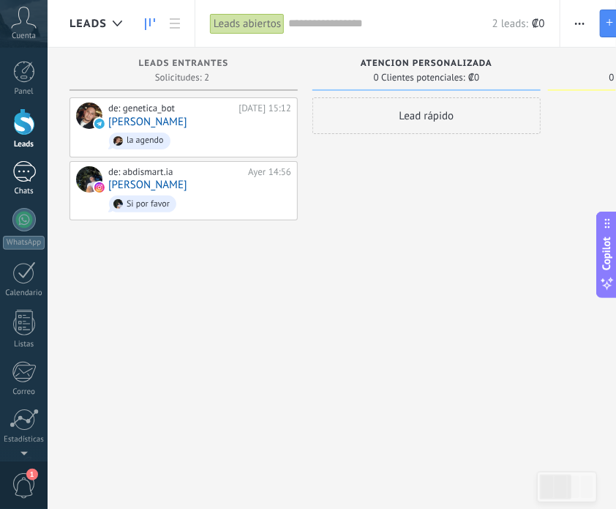
click at [14, 176] on div at bounding box center [23, 171] width 23 height 21
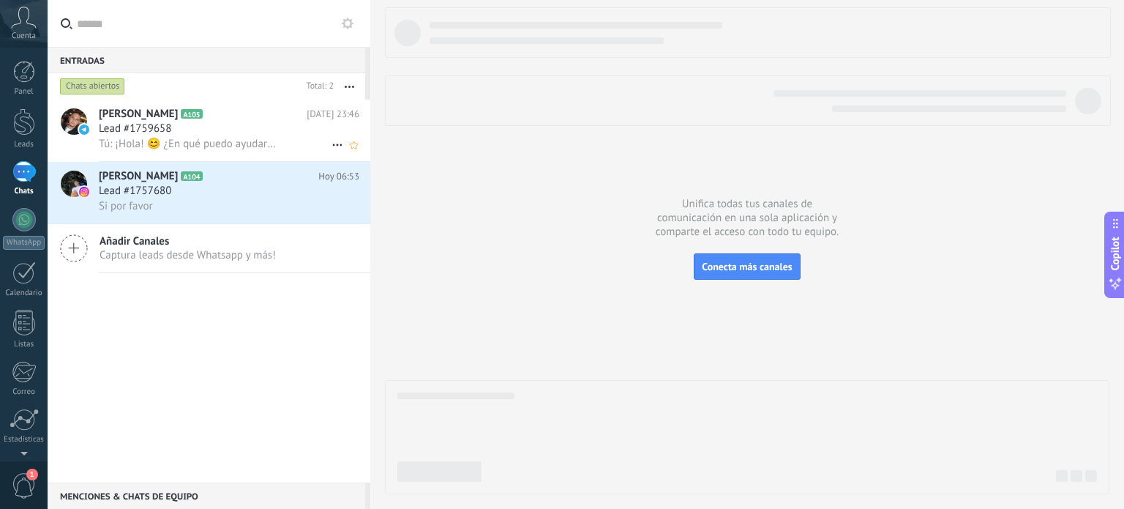
click at [330, 137] on icon at bounding box center [338, 145] width 18 height 18
click at [211, 128] on div at bounding box center [562, 254] width 1124 height 509
click at [20, 127] on div at bounding box center [24, 121] width 22 height 27
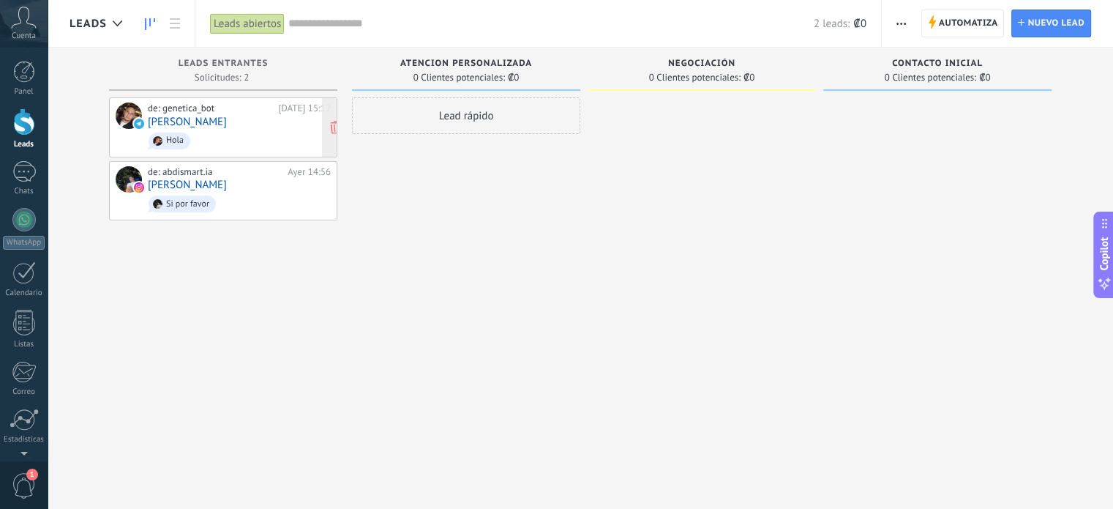
click at [243, 117] on div "de: genetica_bot Ayer 15:12 Geiner Porras Hola" at bounding box center [239, 127] width 183 height 50
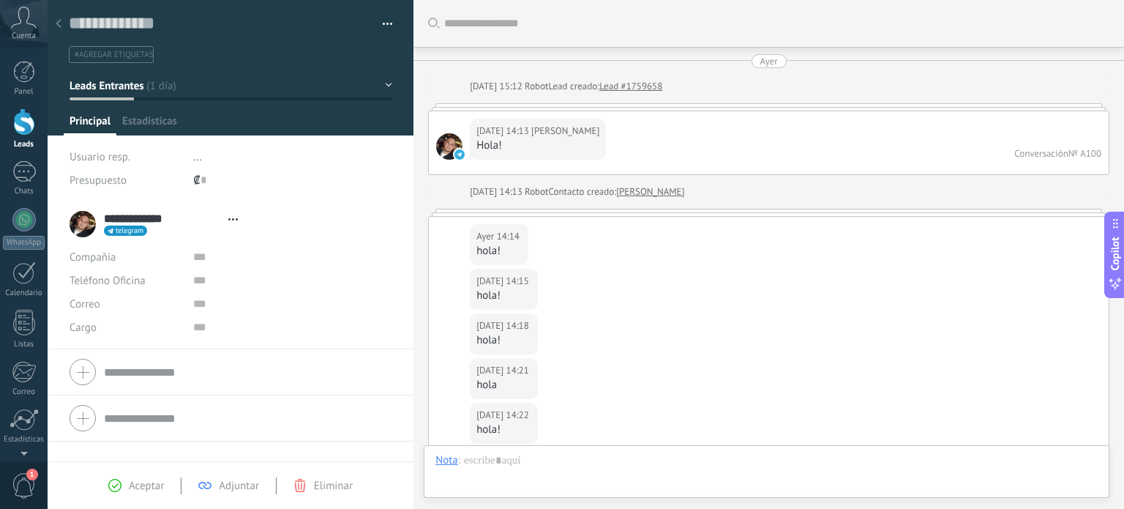
scroll to position [1612, 0]
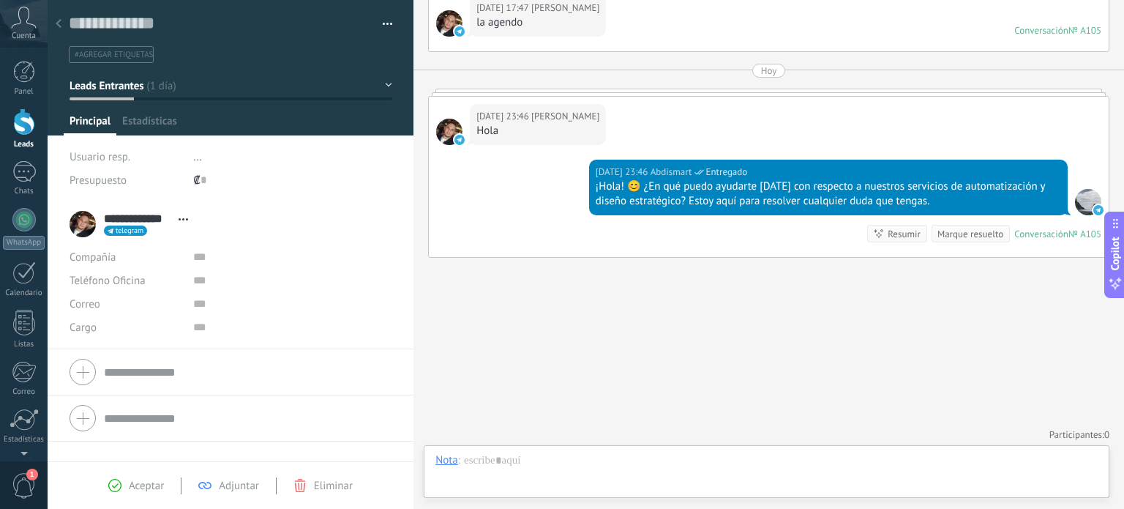
click at [383, 26] on span "button" at bounding box center [388, 26] width 10 height 3
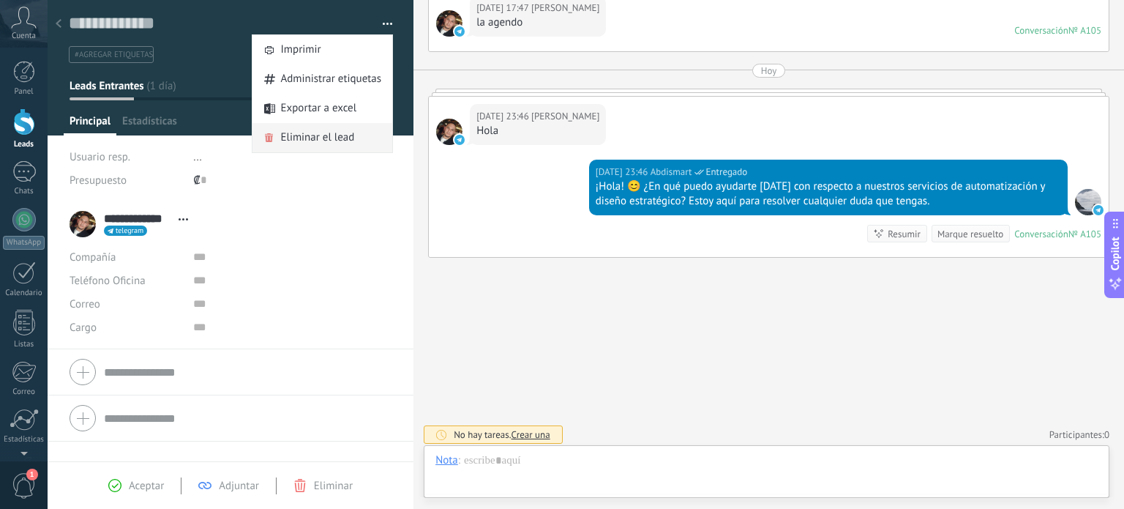
click at [329, 140] on span "Eliminar el lead" at bounding box center [317, 137] width 74 height 29
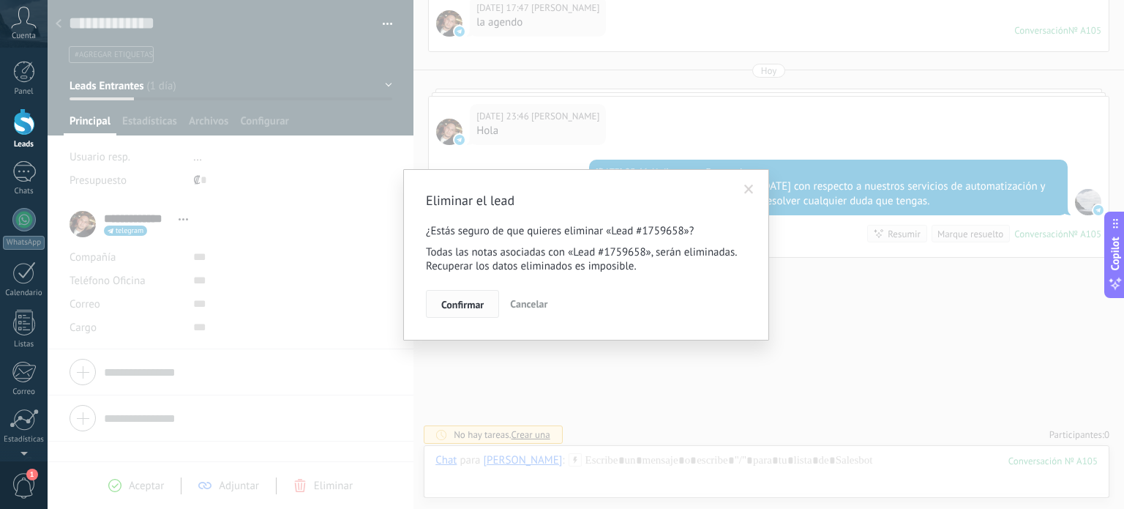
click at [457, 304] on span "Confirmar" at bounding box center [462, 304] width 42 height 10
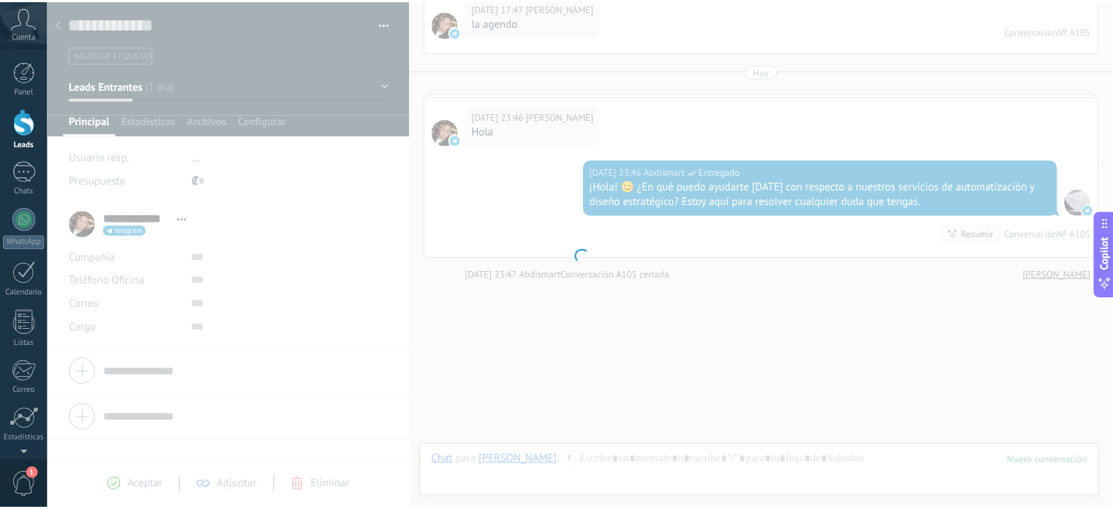
scroll to position [1636, 0]
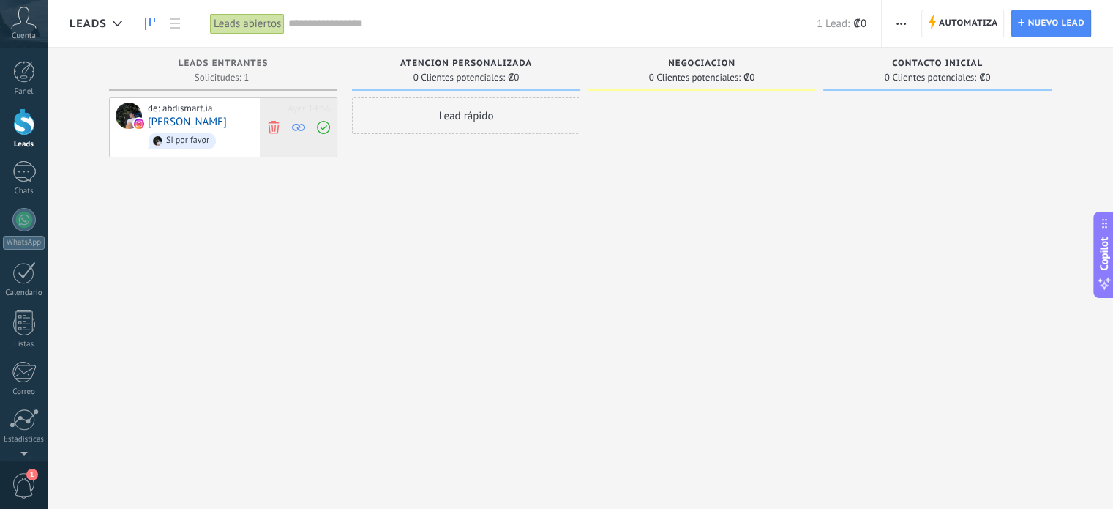
click at [278, 125] on icon at bounding box center [273, 126] width 13 height 13
click at [252, 121] on div "de: genetica_bot Hoy 23:48 Geiner Porras En que me pueden ayudar?" at bounding box center [239, 127] width 183 height 50
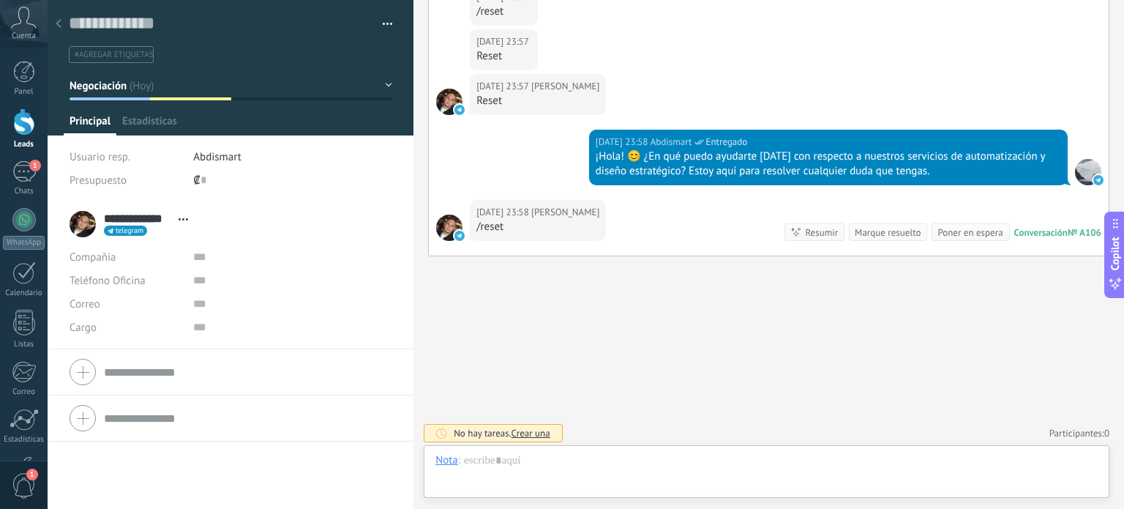
scroll to position [21, 0]
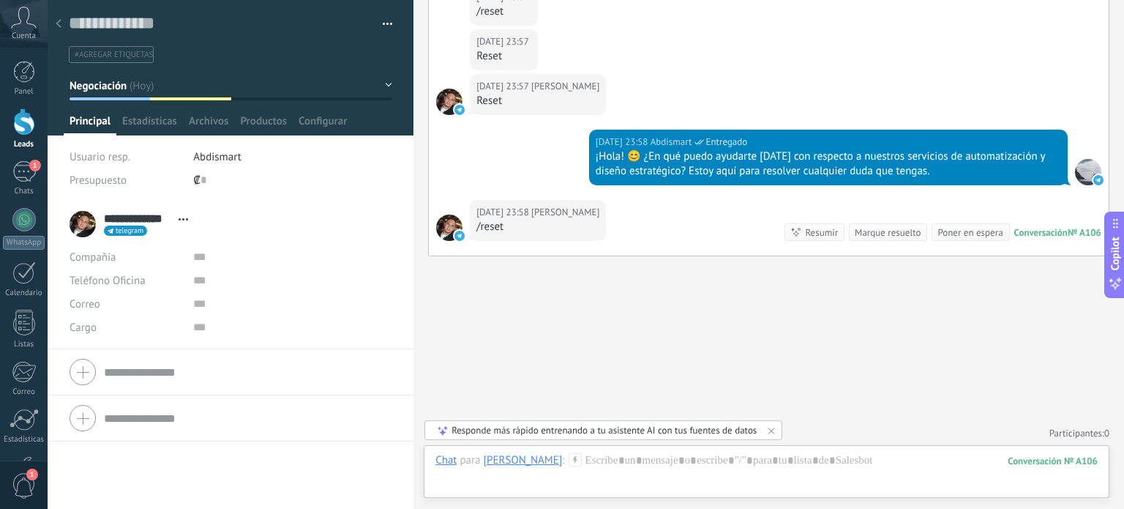
click at [386, 20] on button "button" at bounding box center [382, 24] width 21 height 22
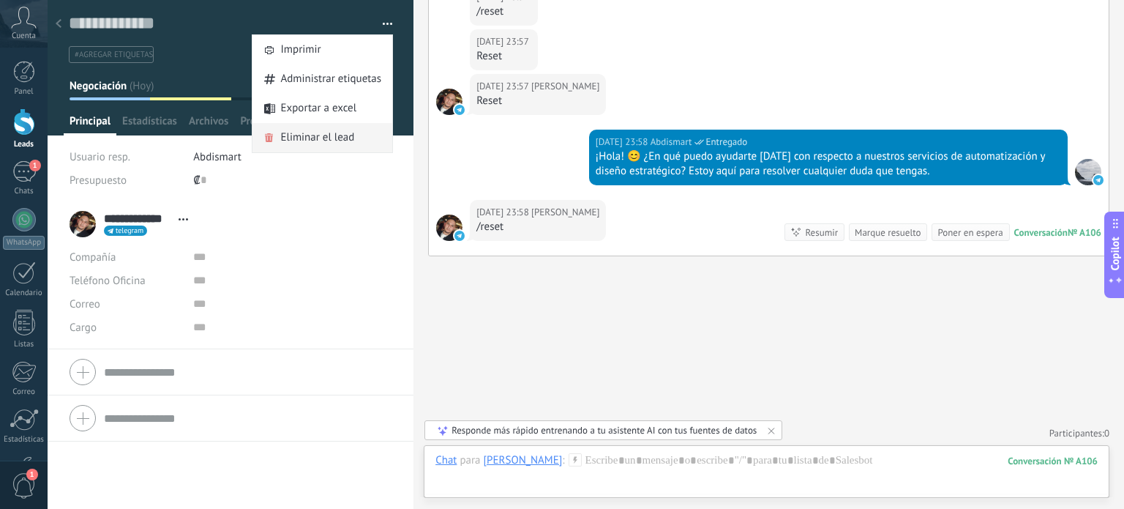
click at [331, 146] on span "Eliminar el lead" at bounding box center [317, 137] width 74 height 29
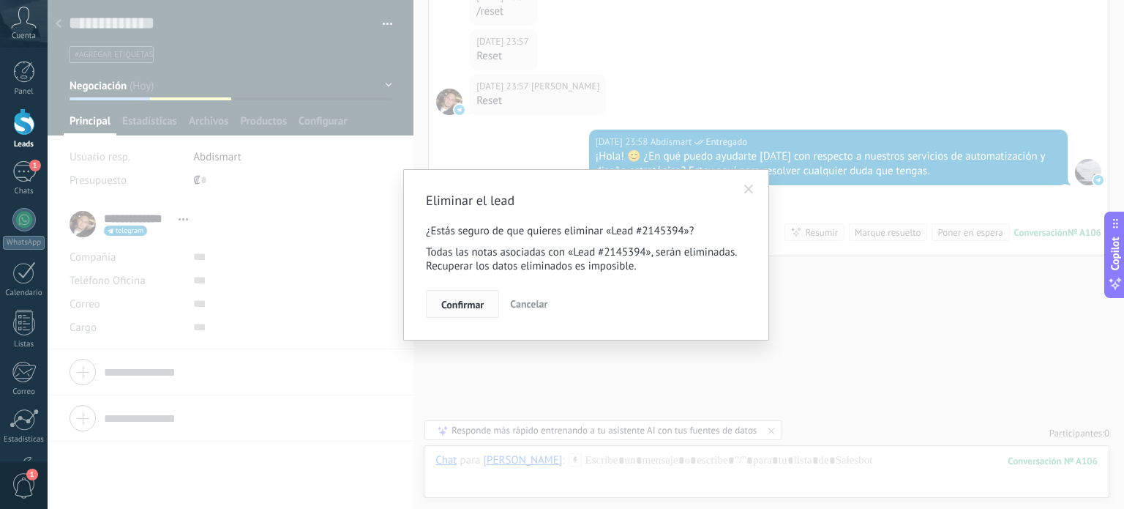
click at [465, 301] on span "Confirmar" at bounding box center [462, 304] width 42 height 10
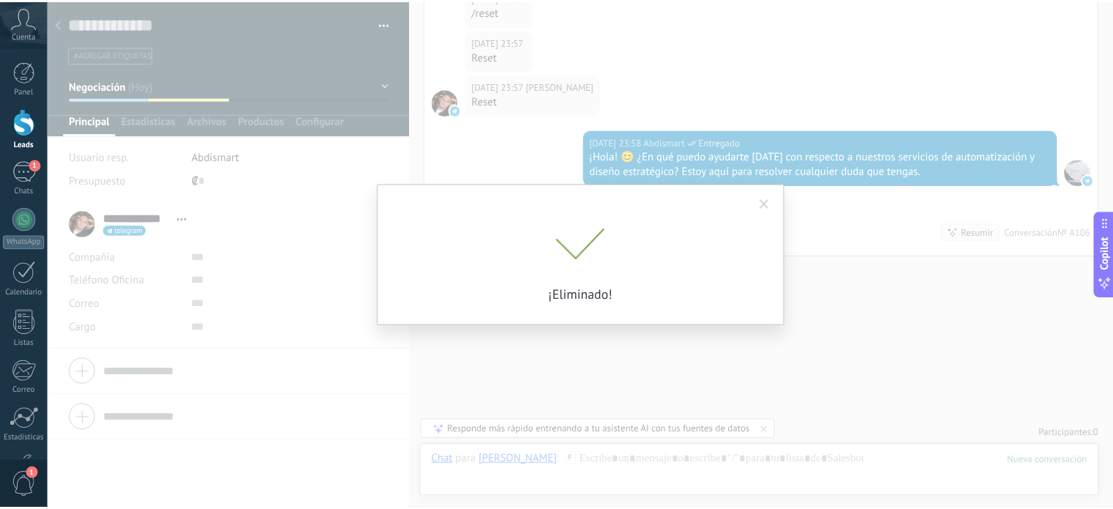
scroll to position [1860, 0]
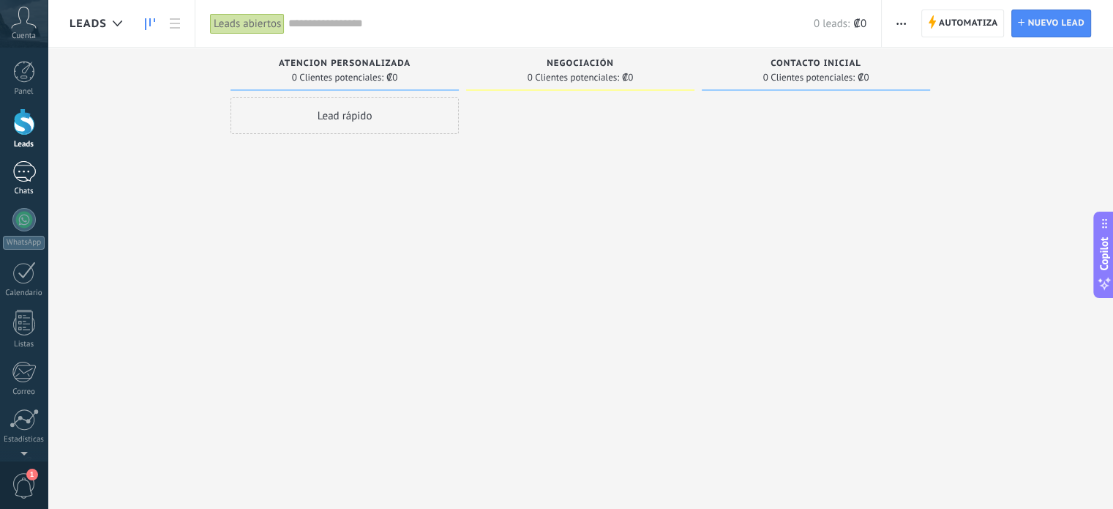
click at [27, 174] on div "1" at bounding box center [23, 171] width 23 height 21
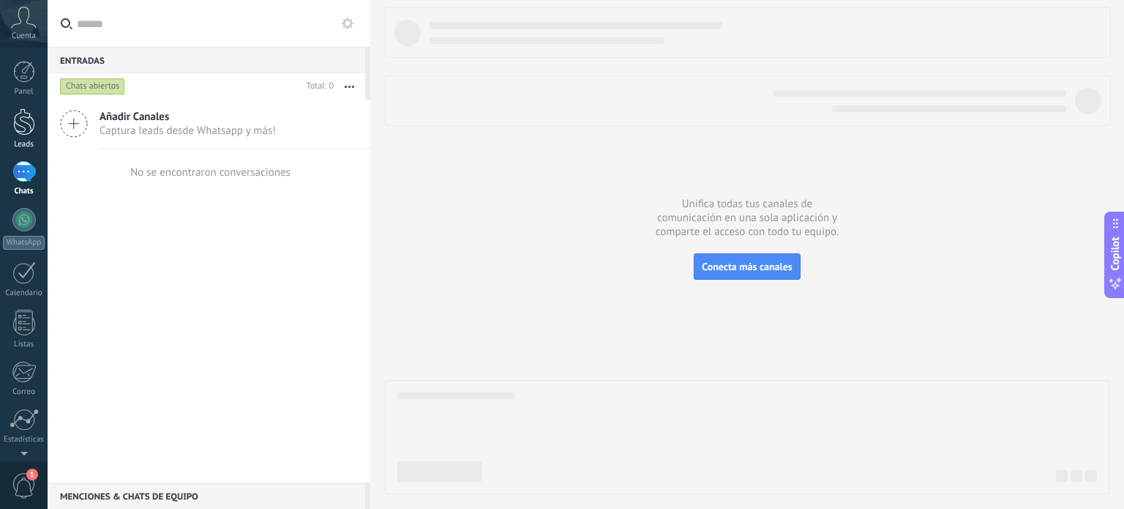
click at [15, 113] on div at bounding box center [24, 121] width 22 height 27
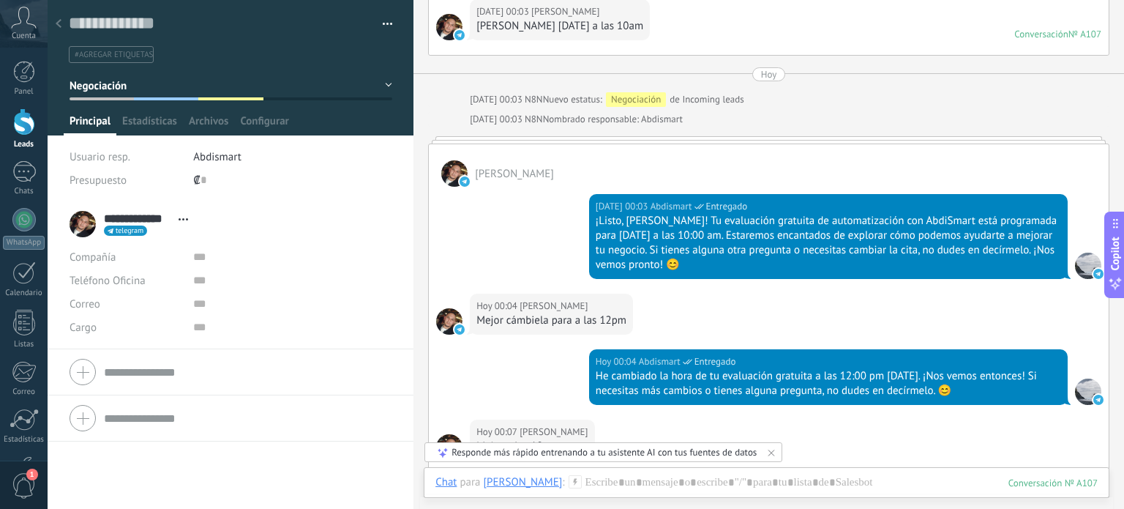
scroll to position [2430, 0]
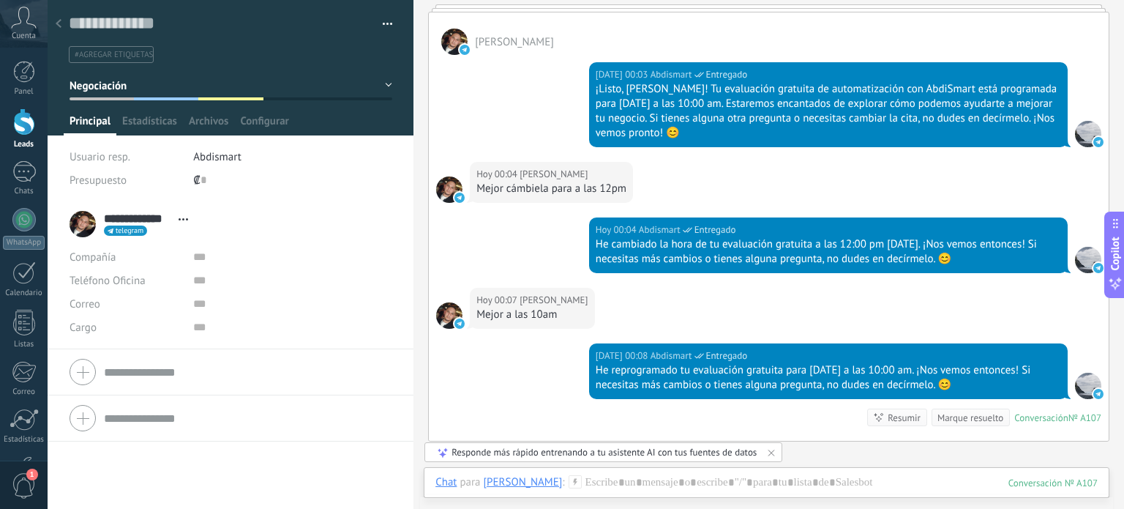
click at [61, 18] on div at bounding box center [58, 24] width 20 height 29
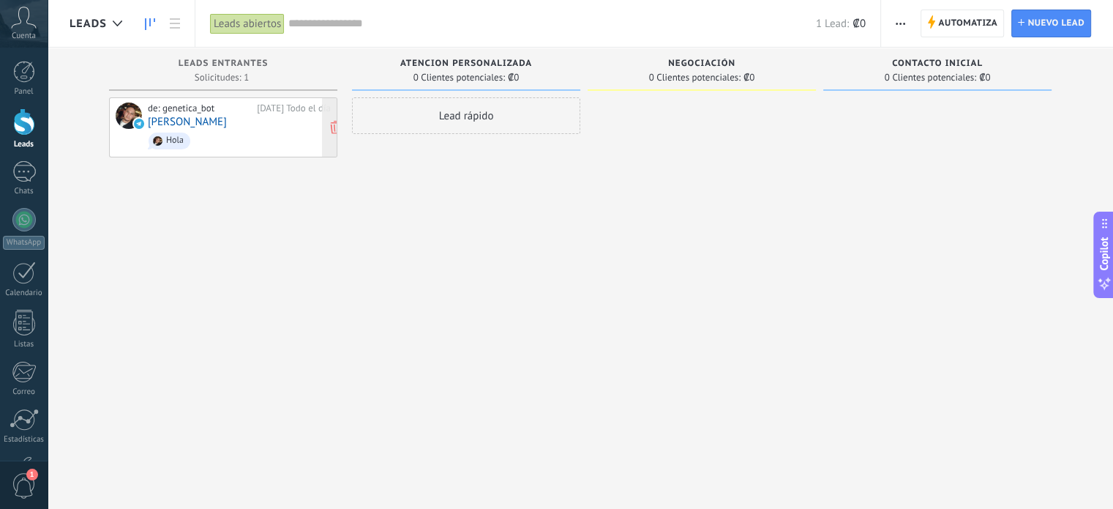
click at [260, 133] on span "Hola" at bounding box center [239, 141] width 183 height 23
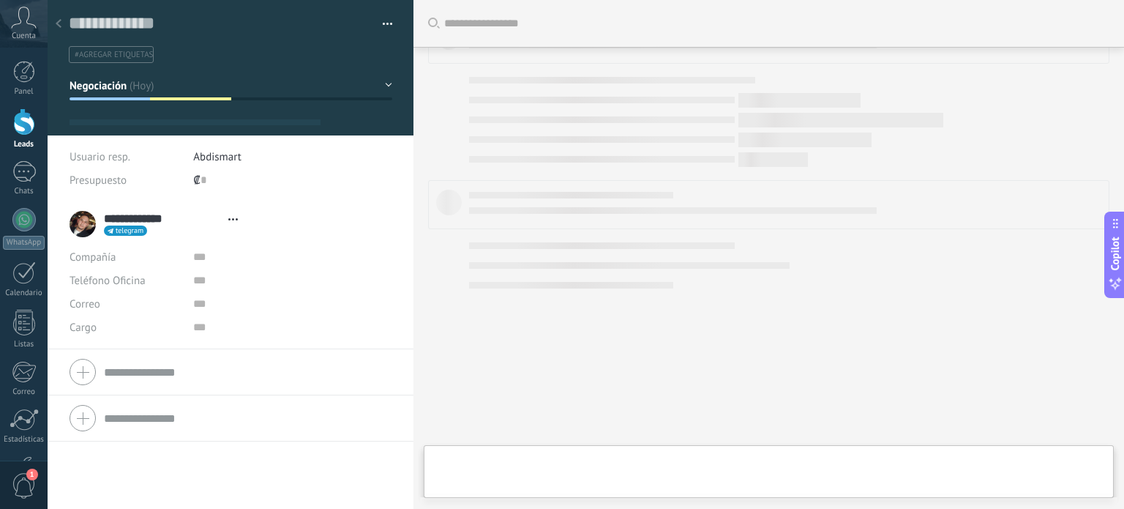
type textarea "**********"
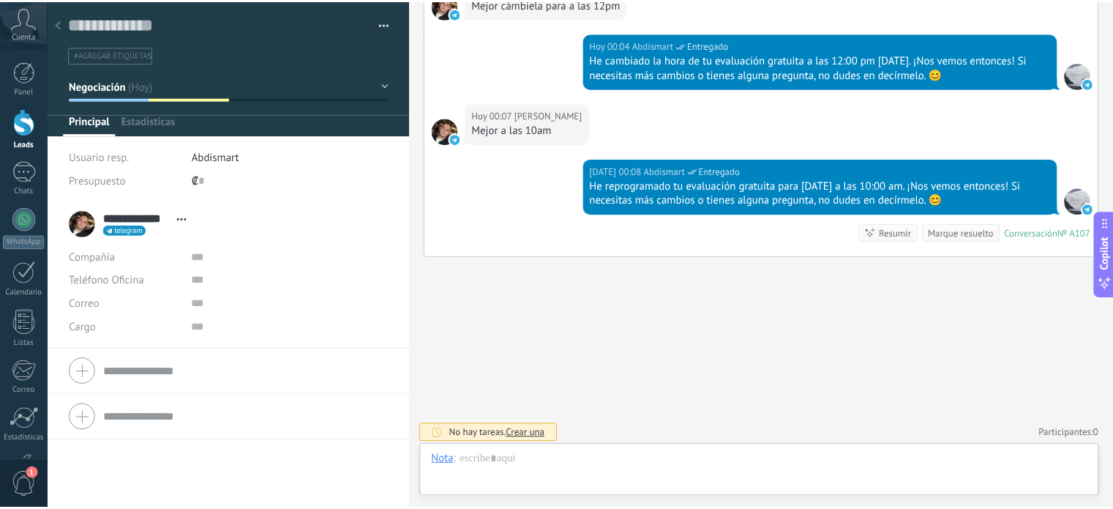
scroll to position [21, 0]
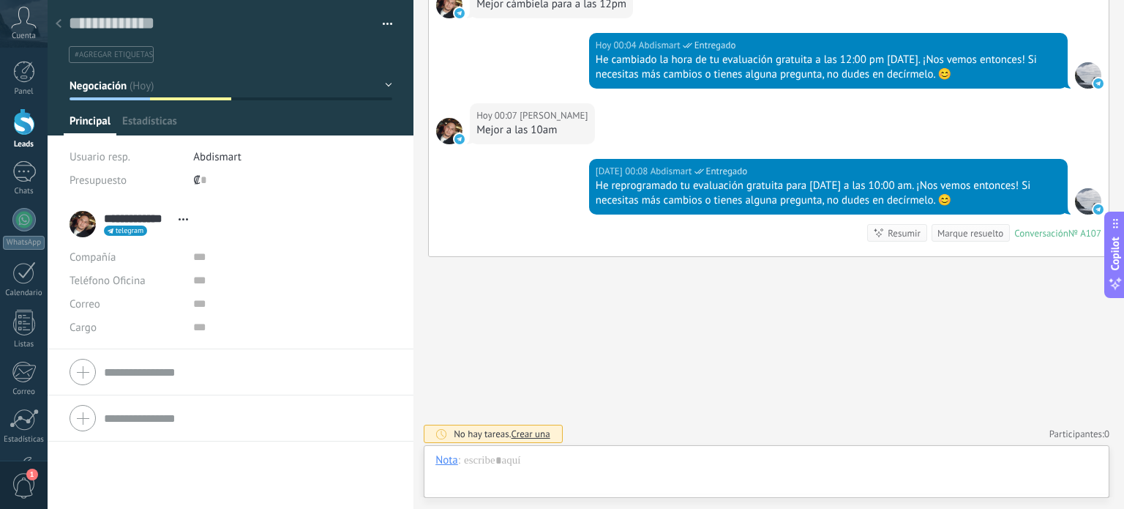
click at [15, 126] on div at bounding box center [24, 121] width 22 height 27
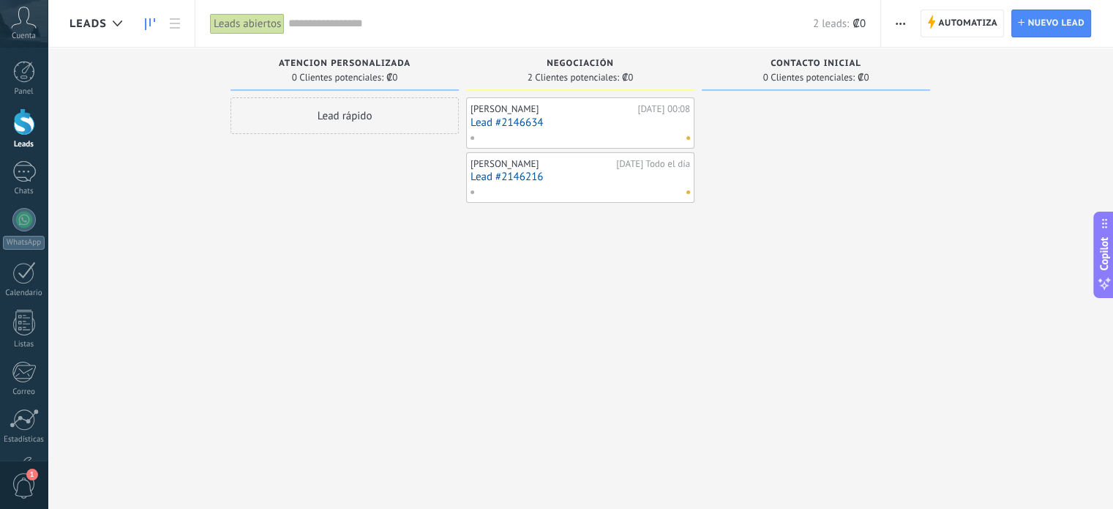
click at [675, 133] on div at bounding box center [577, 137] width 214 height 13
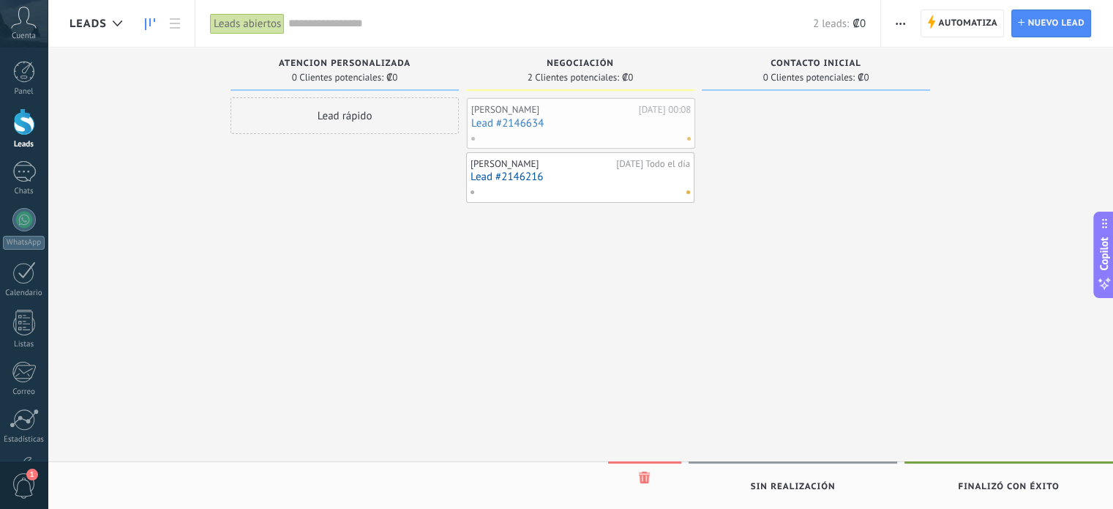
drag, startPoint x: 664, startPoint y: 135, endPoint x: 576, endPoint y: 108, distance: 92.4
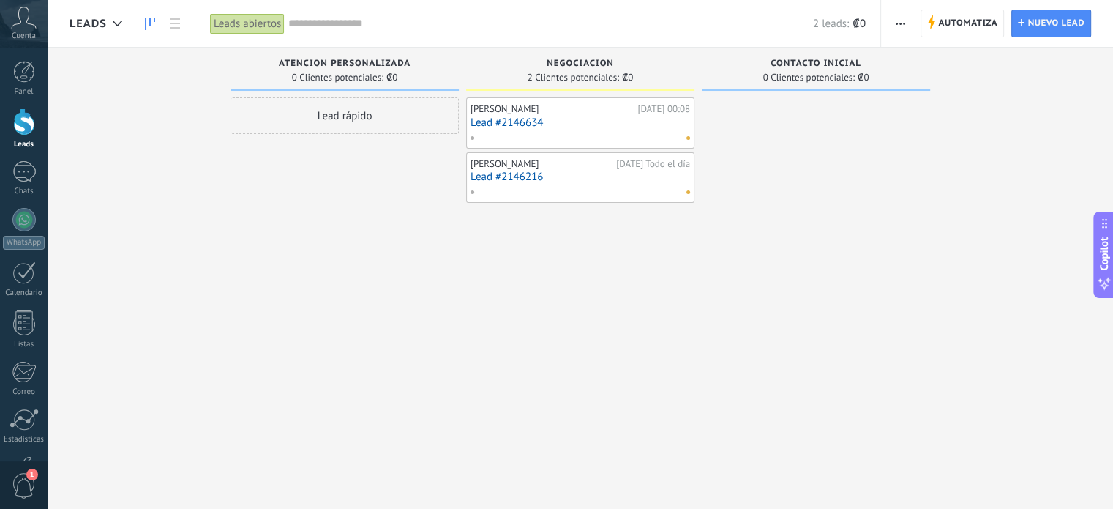
click at [544, 121] on link "Lead #2146634" at bounding box center [581, 122] width 220 height 12
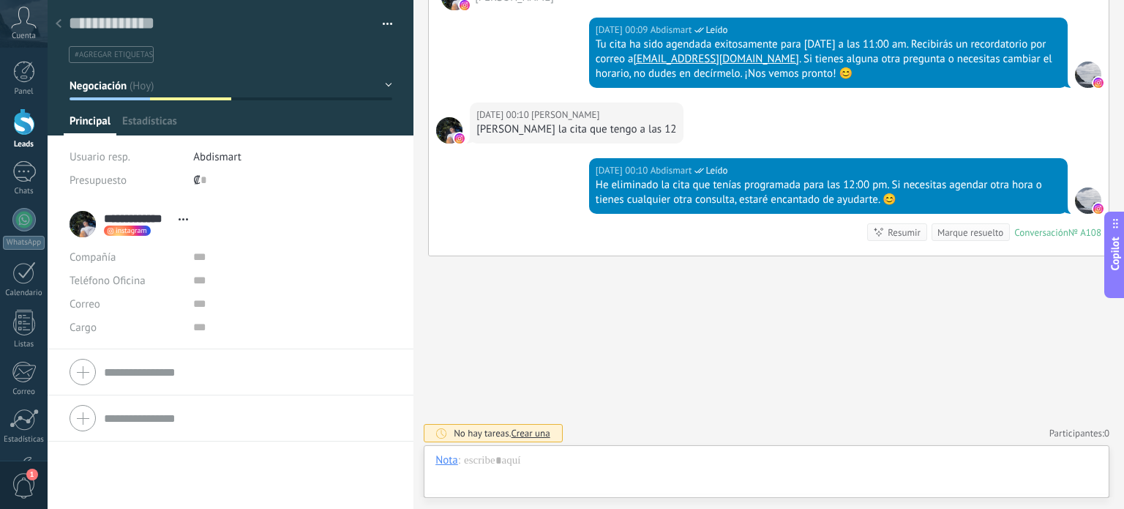
scroll to position [21, 0]
click at [383, 29] on button "button" at bounding box center [382, 24] width 21 height 22
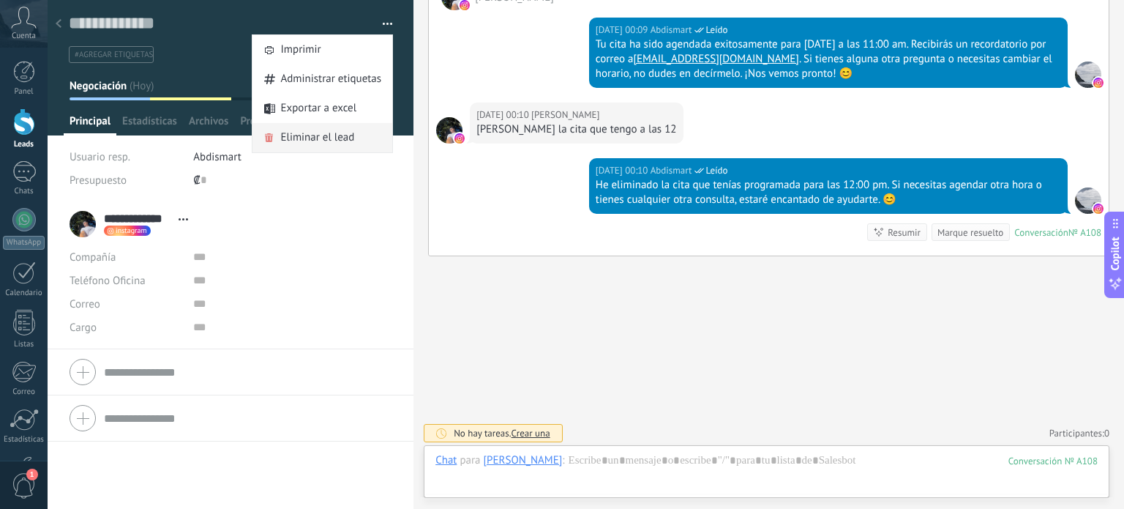
click at [310, 144] on span "Eliminar el lead" at bounding box center [317, 137] width 74 height 29
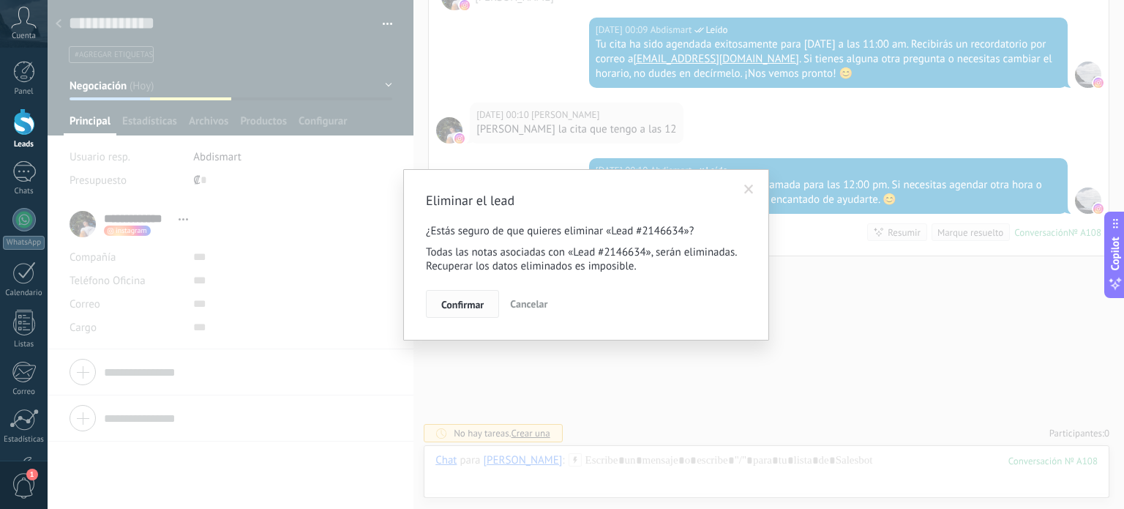
click at [452, 304] on span "Confirmar" at bounding box center [462, 304] width 42 height 10
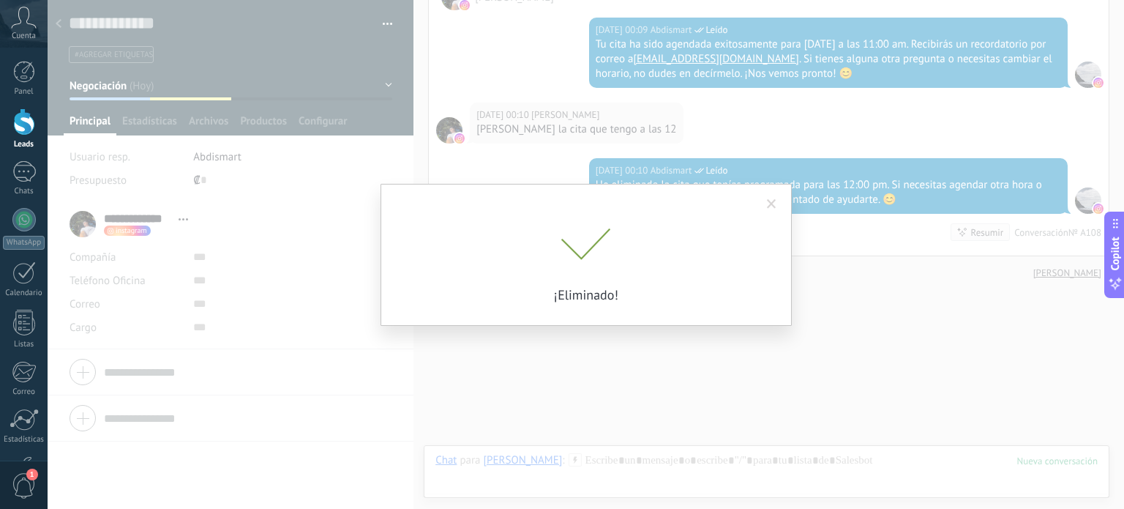
scroll to position [1260, 0]
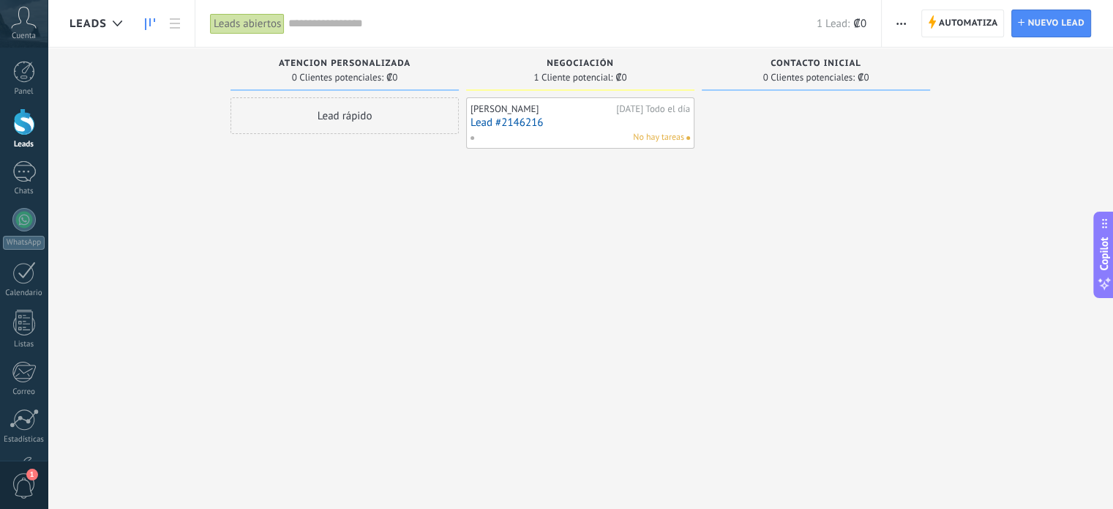
click at [568, 134] on div "No hay tareas" at bounding box center [577, 137] width 214 height 13
click at [569, 125] on link "Lead #2146216" at bounding box center [581, 122] width 220 height 12
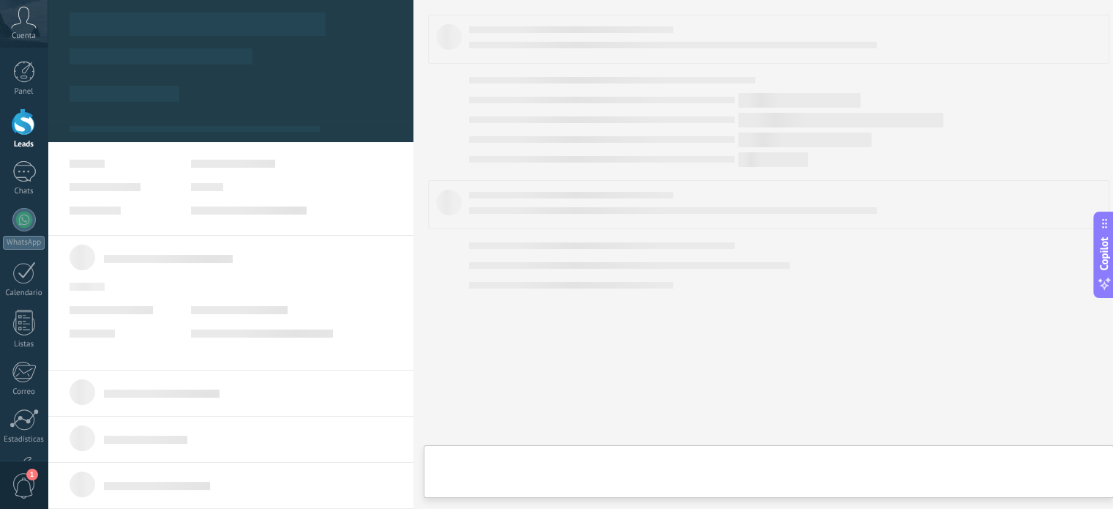
click at [569, 125] on div at bounding box center [586, 254] width 1076 height 509
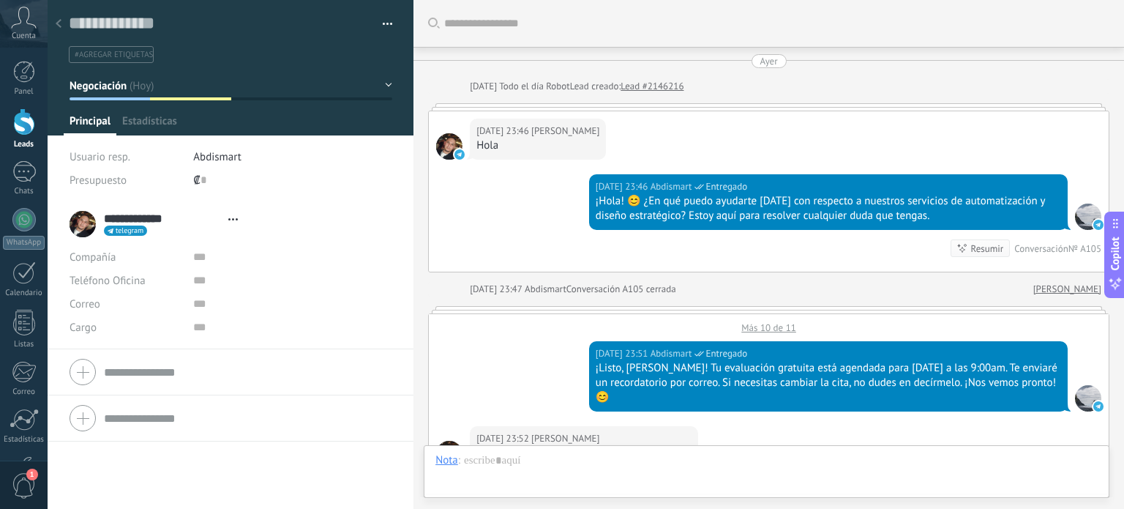
type textarea "**********"
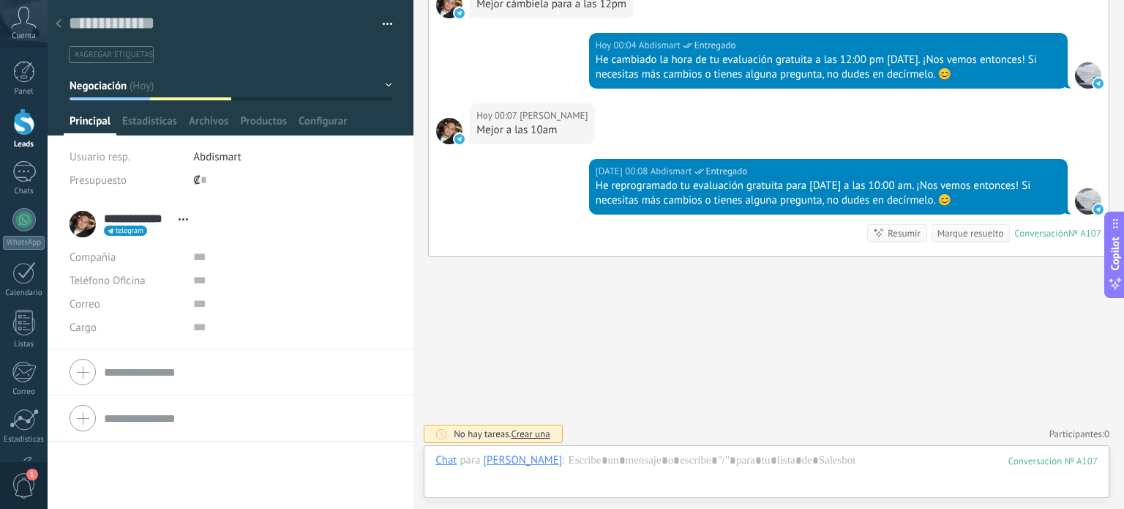
click at [377, 21] on button "button" at bounding box center [382, 24] width 21 height 22
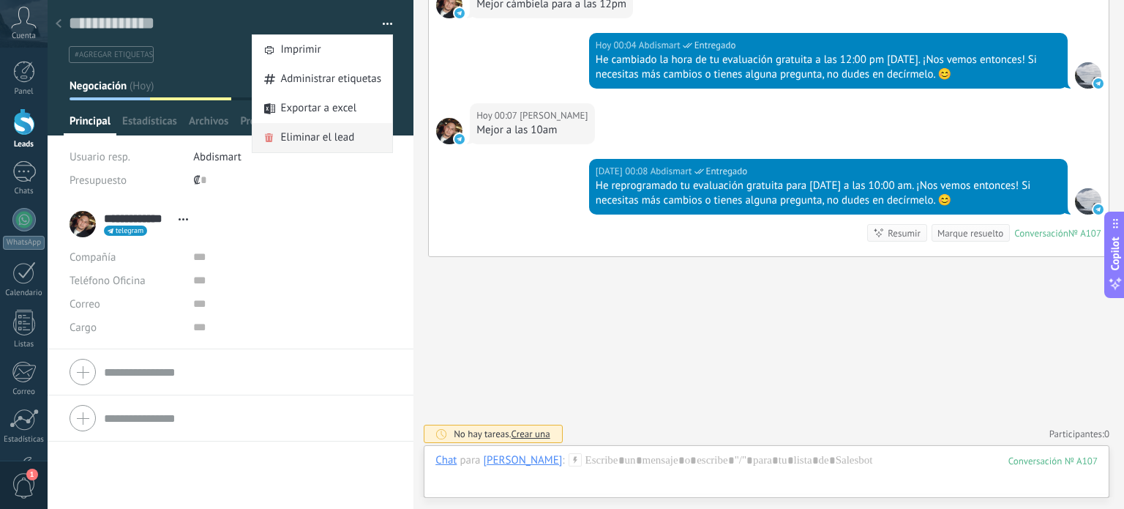
click at [323, 134] on span "Eliminar el lead" at bounding box center [317, 137] width 74 height 29
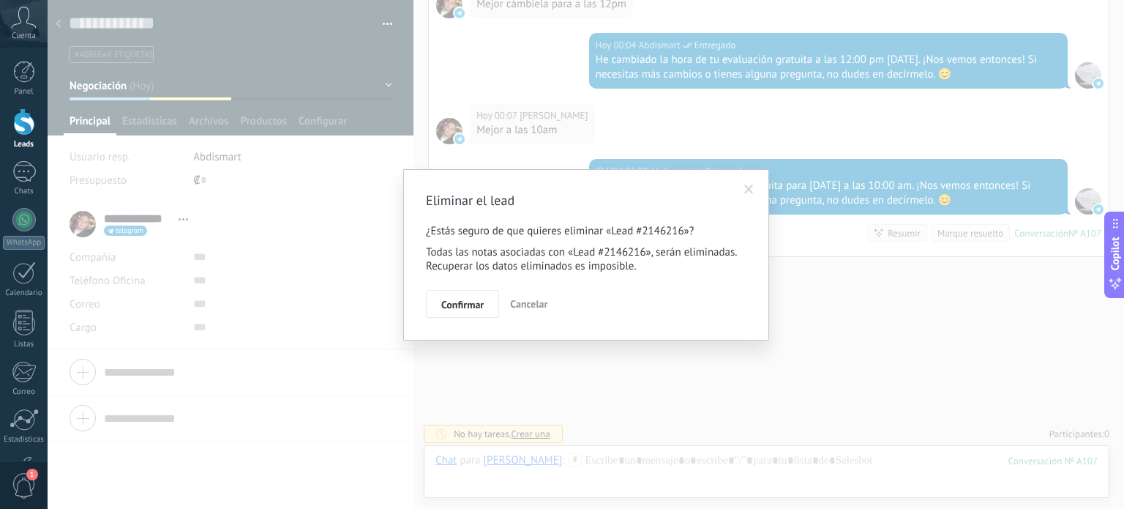
click at [749, 186] on span at bounding box center [749, 189] width 10 height 10
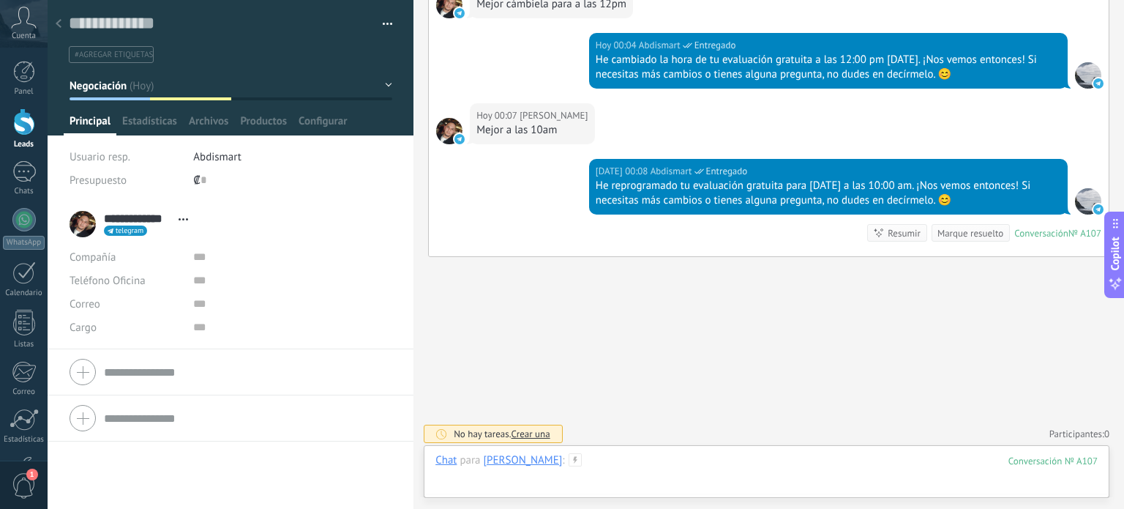
click at [630, 466] on div at bounding box center [766, 475] width 662 height 44
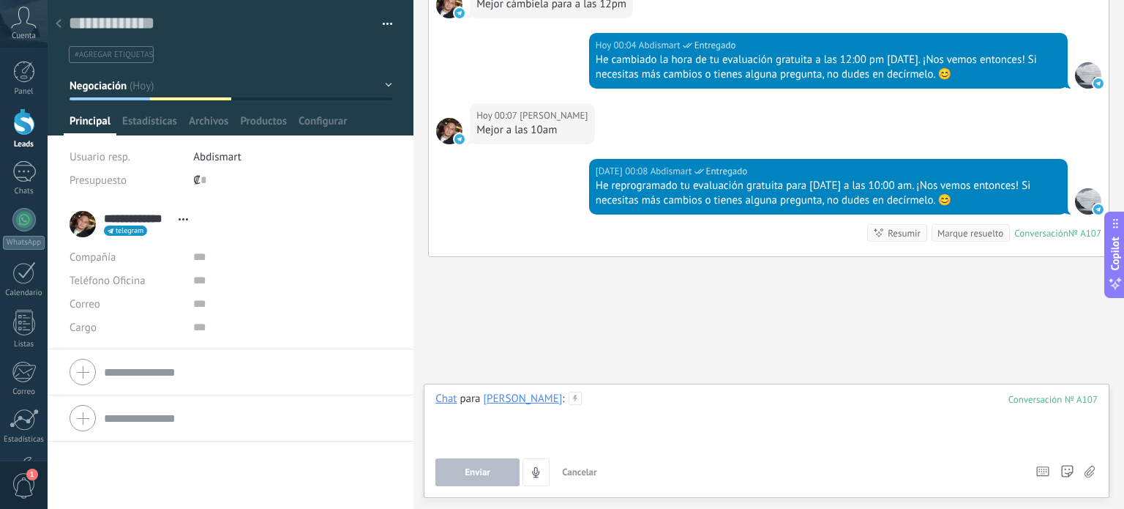
click at [644, 417] on div at bounding box center [766, 420] width 662 height 56
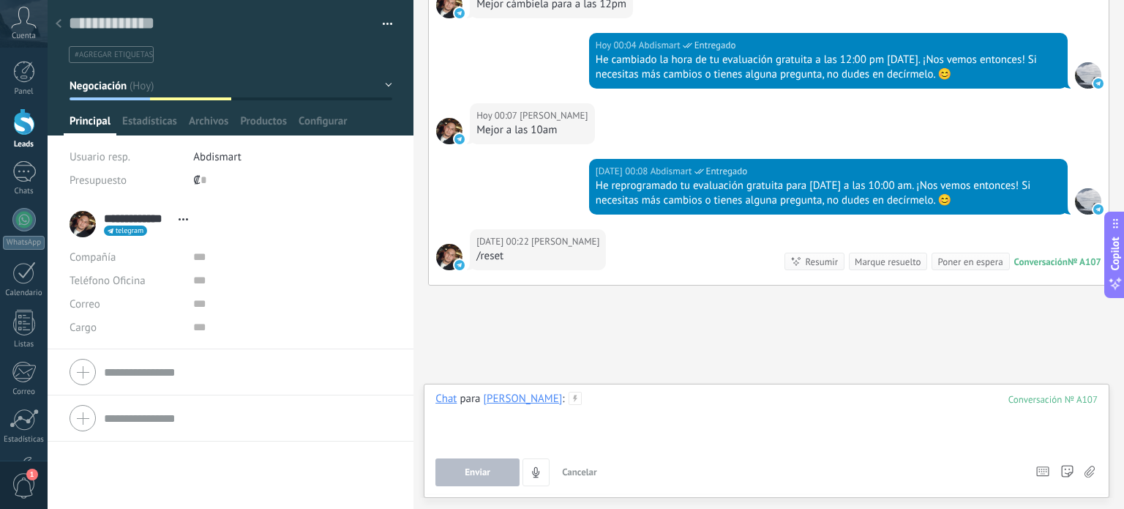
scroll to position [2198, 0]
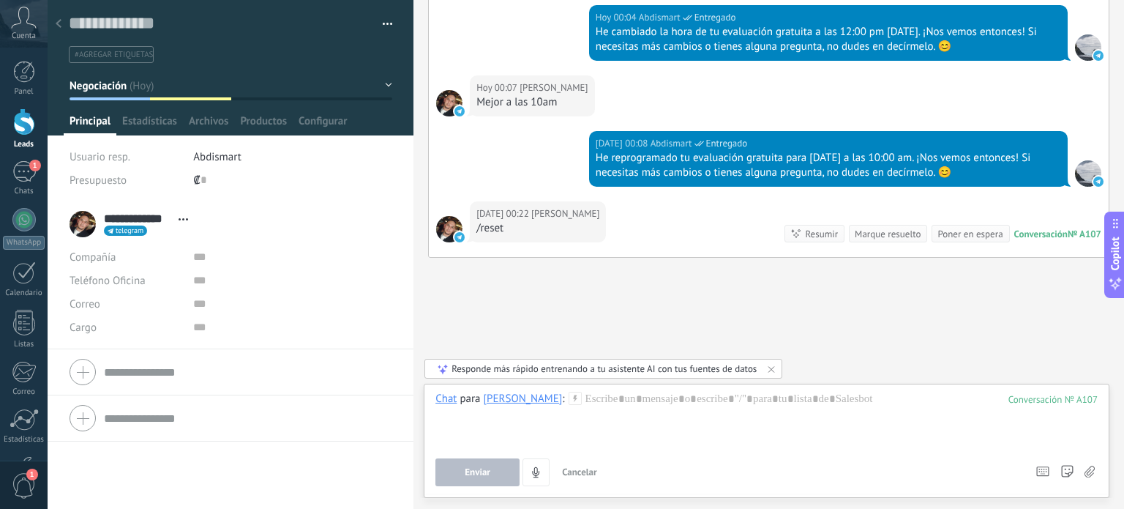
click at [393, 26] on div "Guardar y crear Imprimir Administrar etiquetas Exportar a excel" at bounding box center [231, 31] width 367 height 63
click at [381, 21] on button "button" at bounding box center [382, 24] width 21 height 22
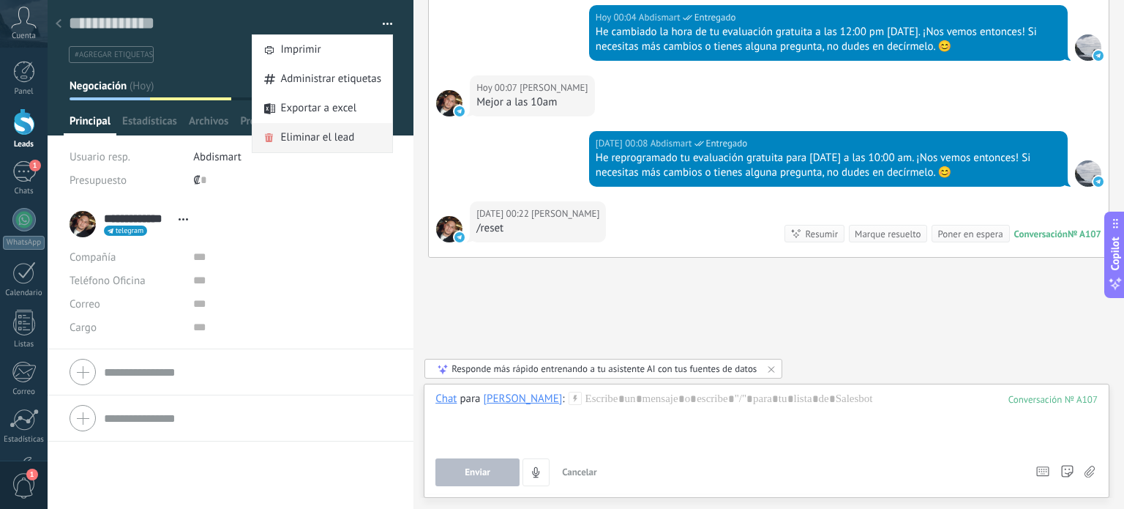
click at [329, 146] on span "Eliminar el lead" at bounding box center [317, 137] width 74 height 29
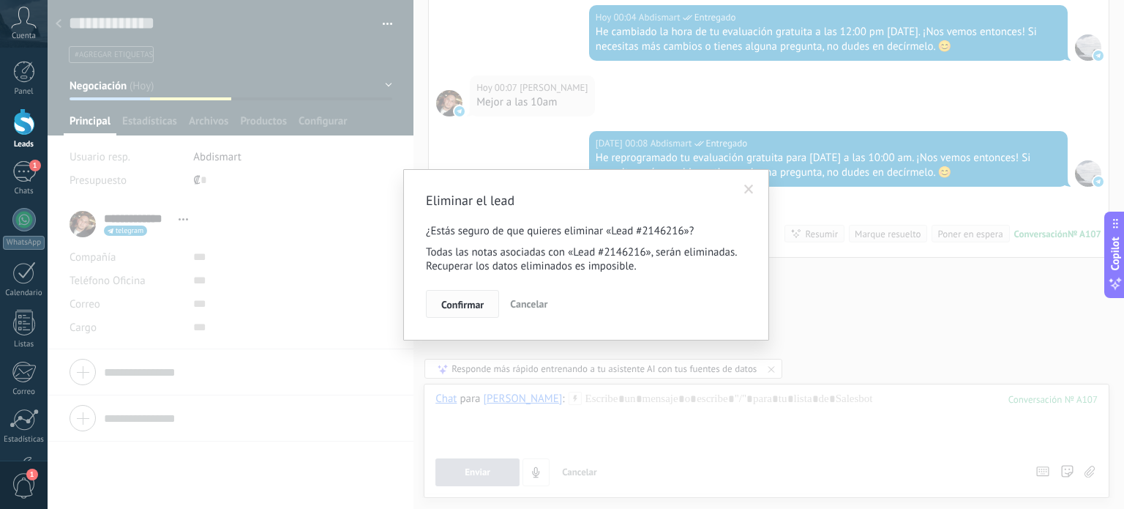
click at [469, 296] on button "Confirmar" at bounding box center [462, 304] width 73 height 28
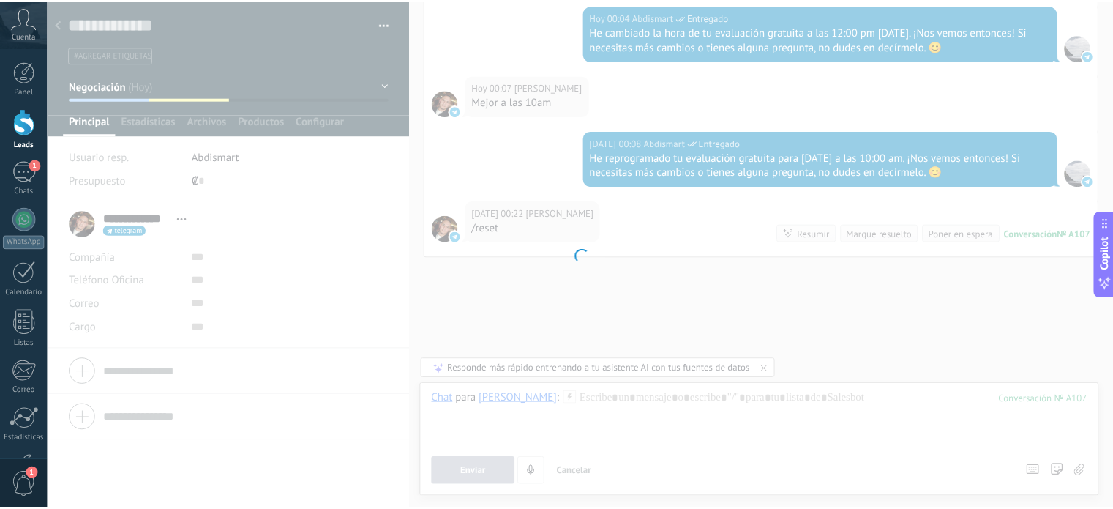
scroll to position [2223, 0]
